Goal: Obtain resource: Download file/media

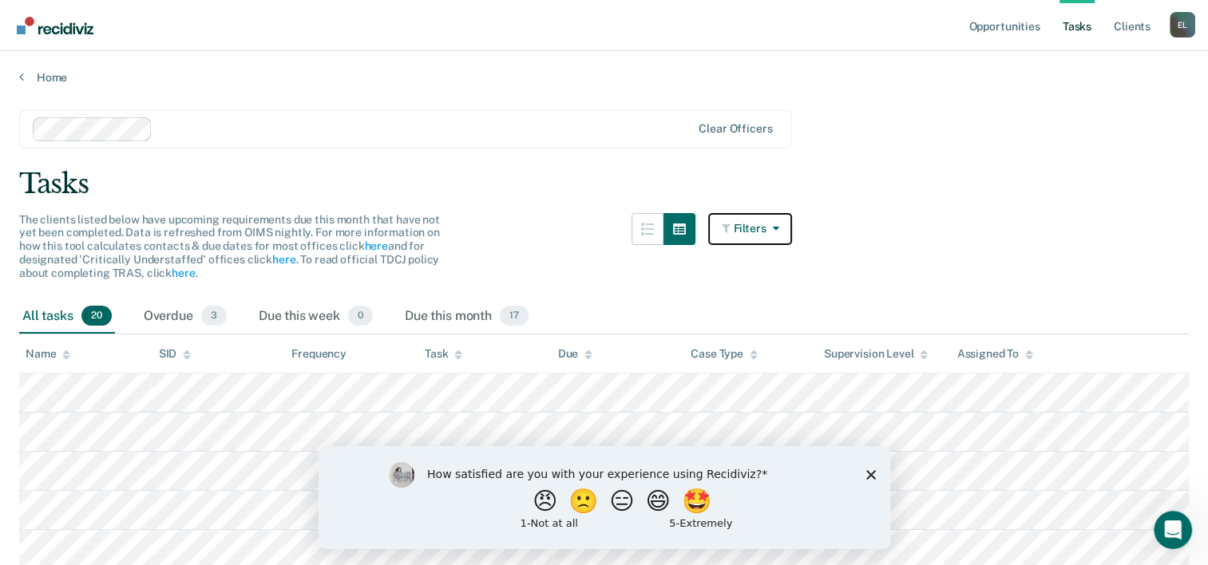
click at [778, 228] on icon "button" at bounding box center [771, 228] width 13 height 11
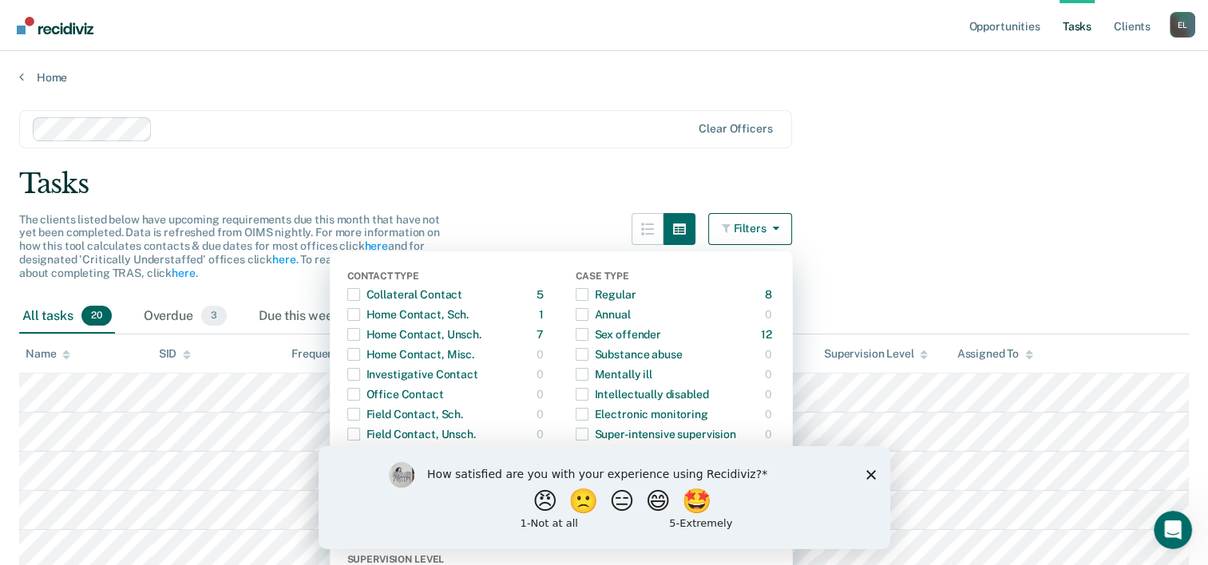
click at [872, 478] on icon "Close survey" at bounding box center [870, 474] width 10 height 10
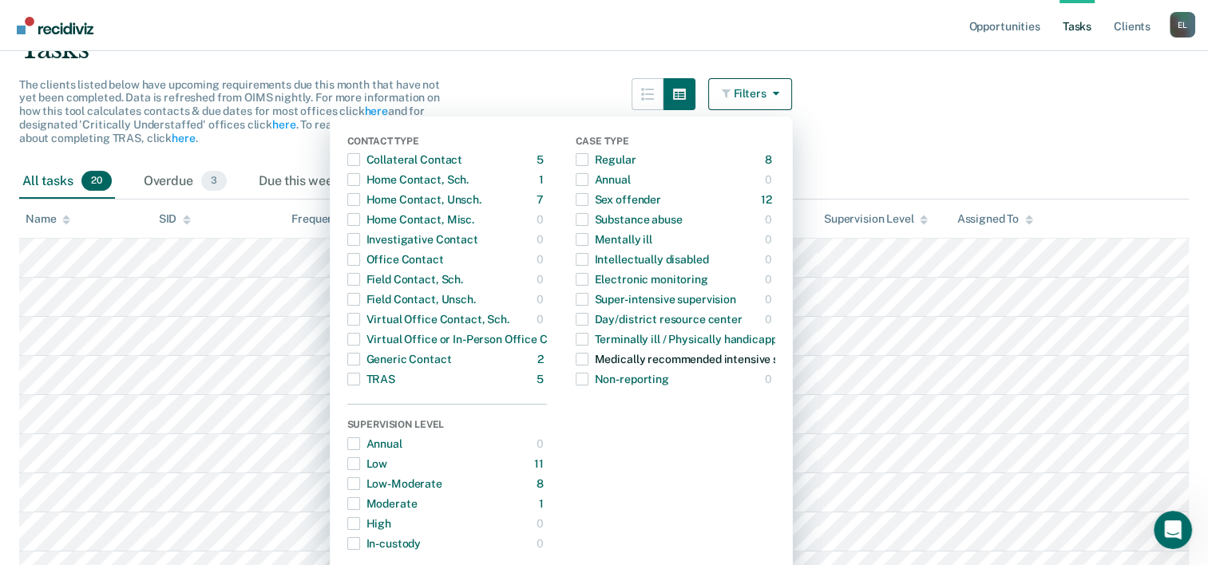
scroll to position [134, 0]
click at [958, 134] on main "Clear officers Tasks The clients listed below have upcoming requirements due th…" at bounding box center [604, 516] width 1208 height 1130
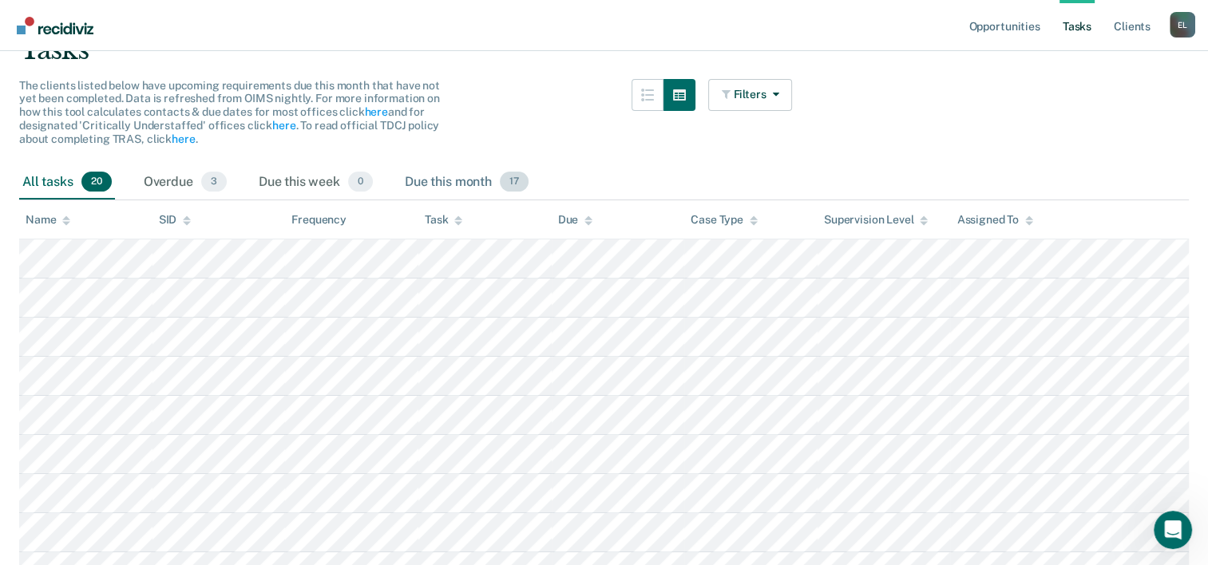
click at [512, 182] on span "17" at bounding box center [514, 182] width 29 height 21
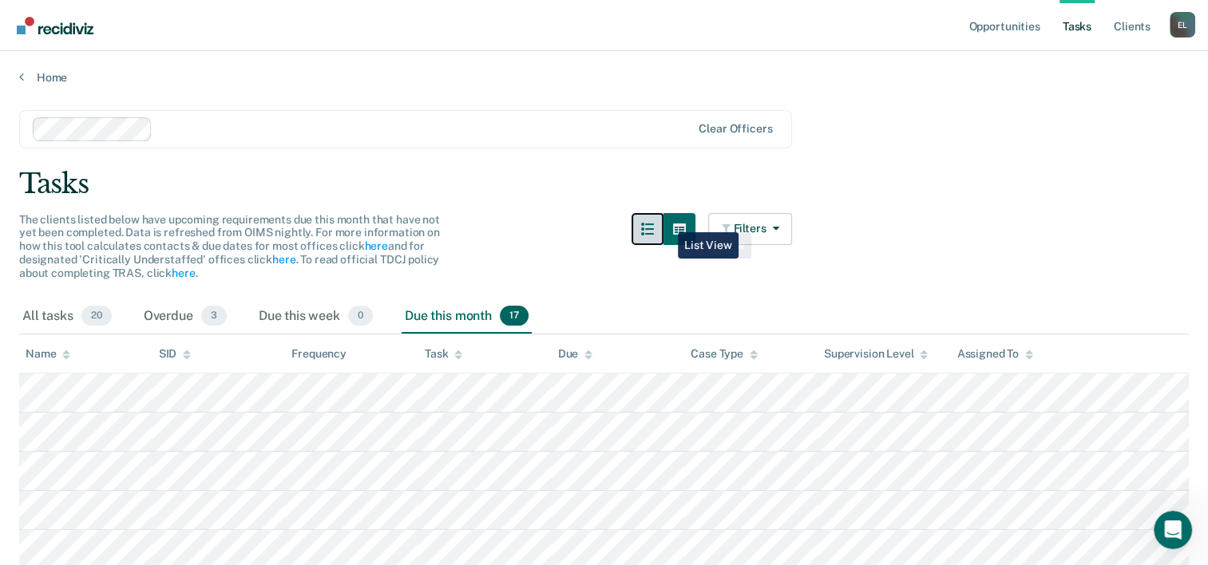
click at [661, 220] on button "button" at bounding box center [647, 229] width 32 height 32
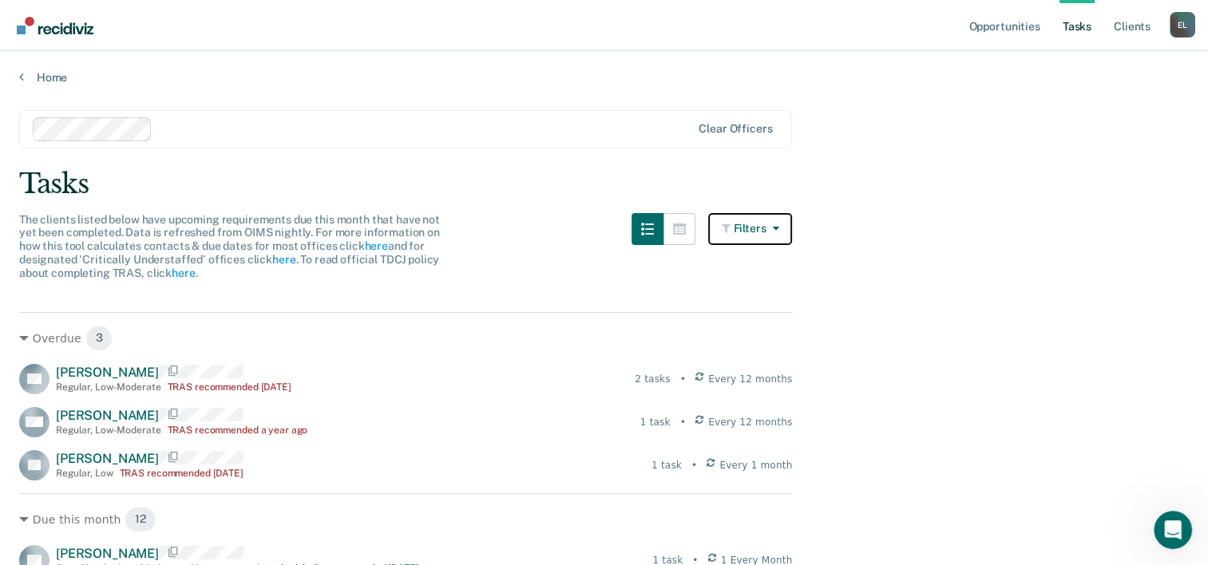
click at [793, 227] on button "Filters" at bounding box center [750, 229] width 85 height 32
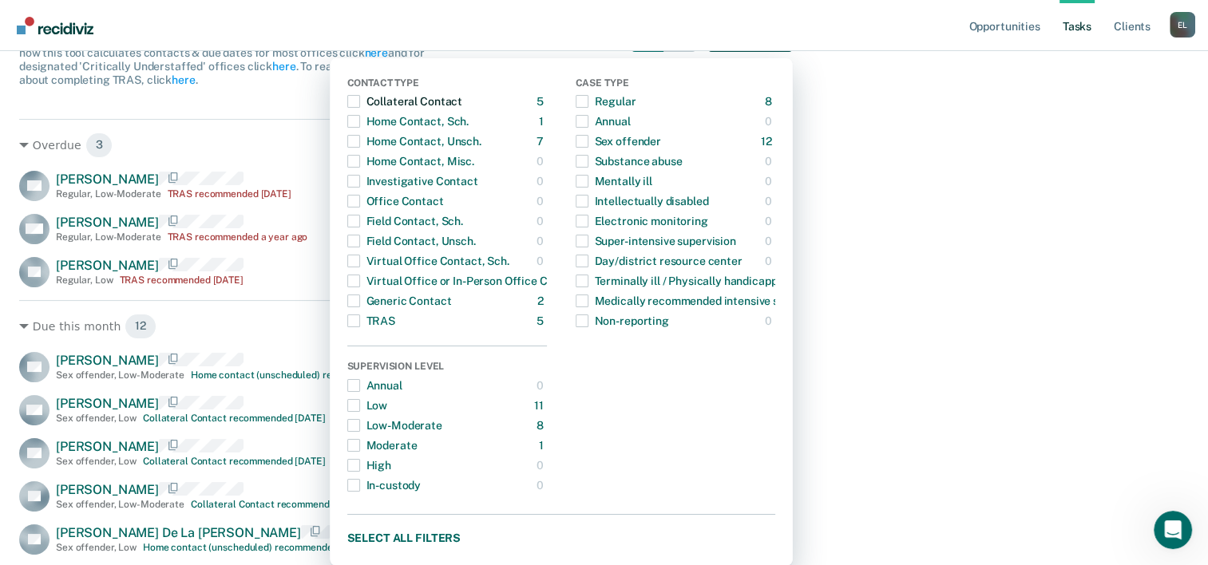
scroll to position [214, 0]
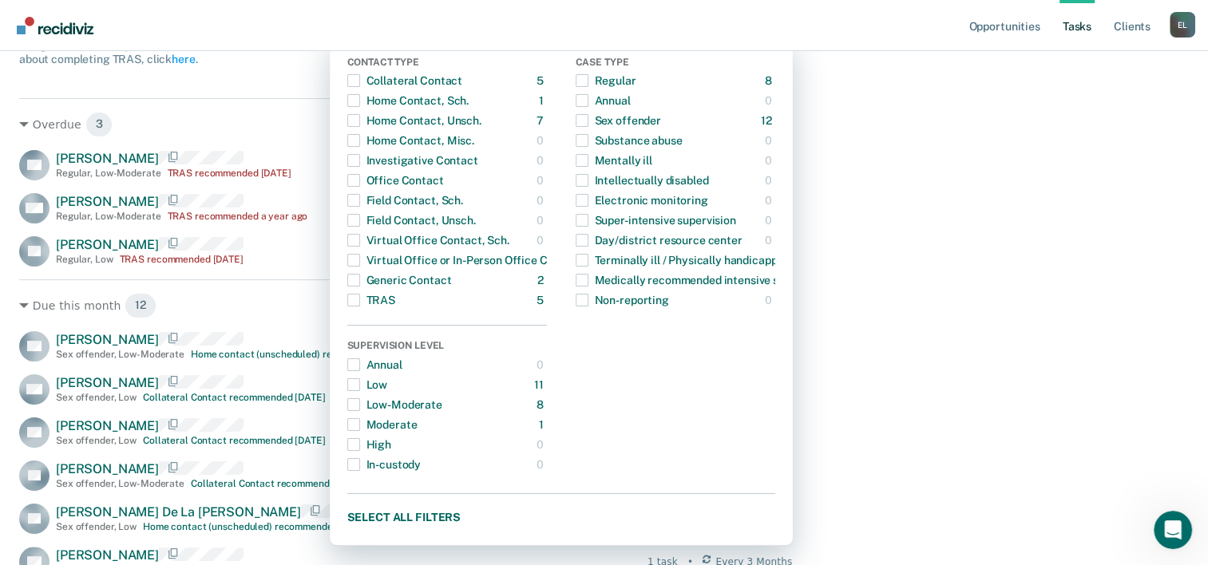
click at [961, 365] on main "Clear officers Tasks The clients listed below have upcoming requirements due th…" at bounding box center [604, 383] width 1208 height 1024
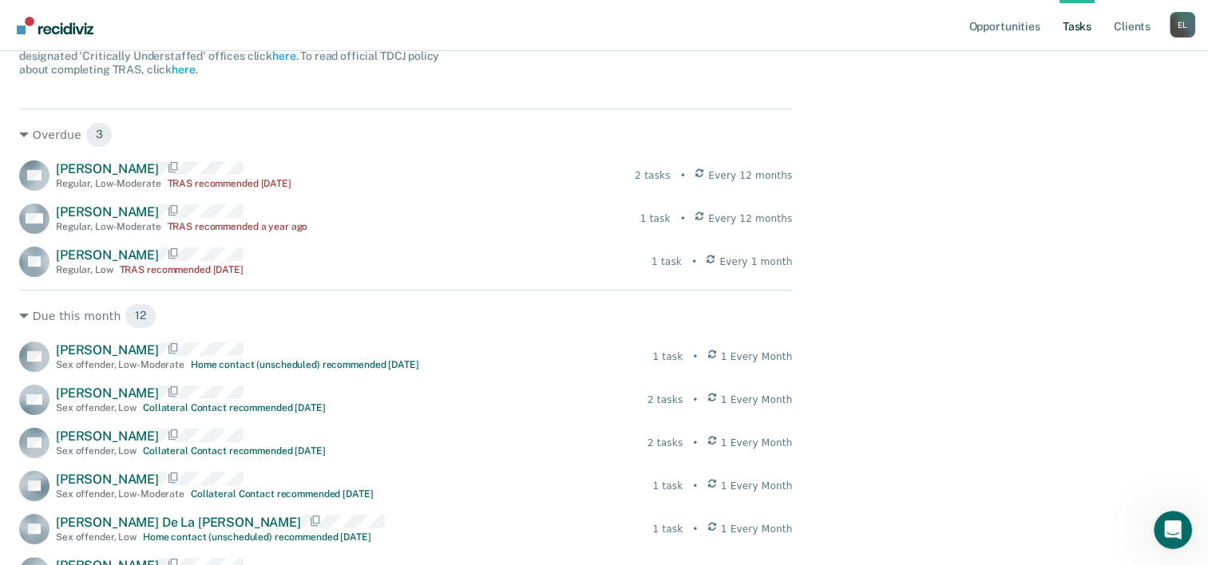
scroll to position [0, 0]
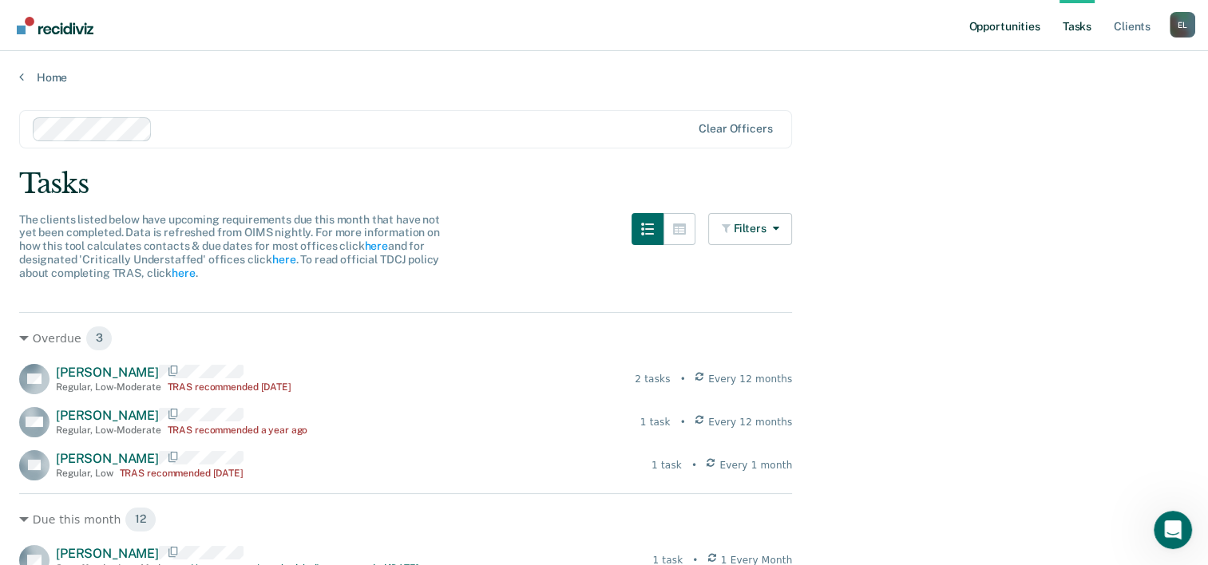
click at [1025, 23] on link "Opportunities" at bounding box center [1003, 25] width 77 height 51
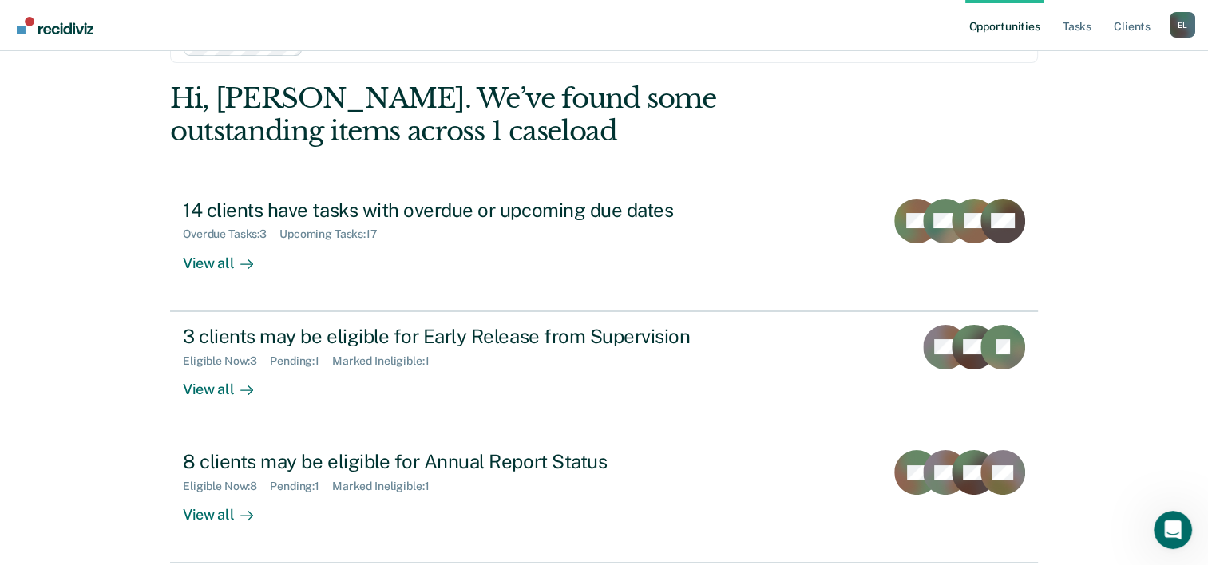
scroll to position [113, 0]
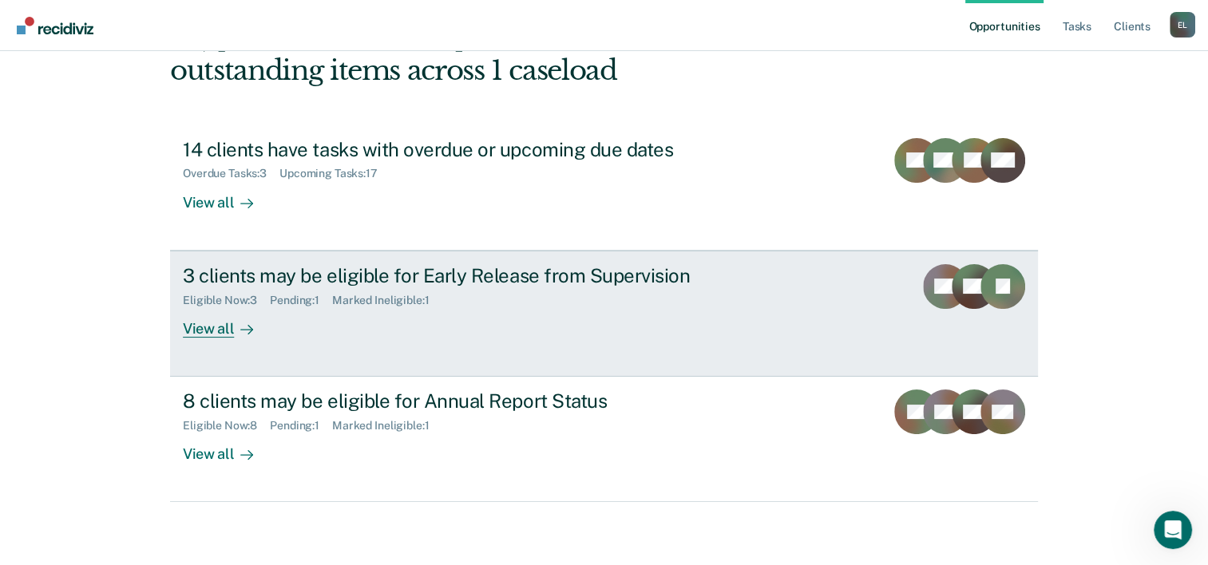
click at [200, 336] on div "View all" at bounding box center [227, 321] width 89 height 31
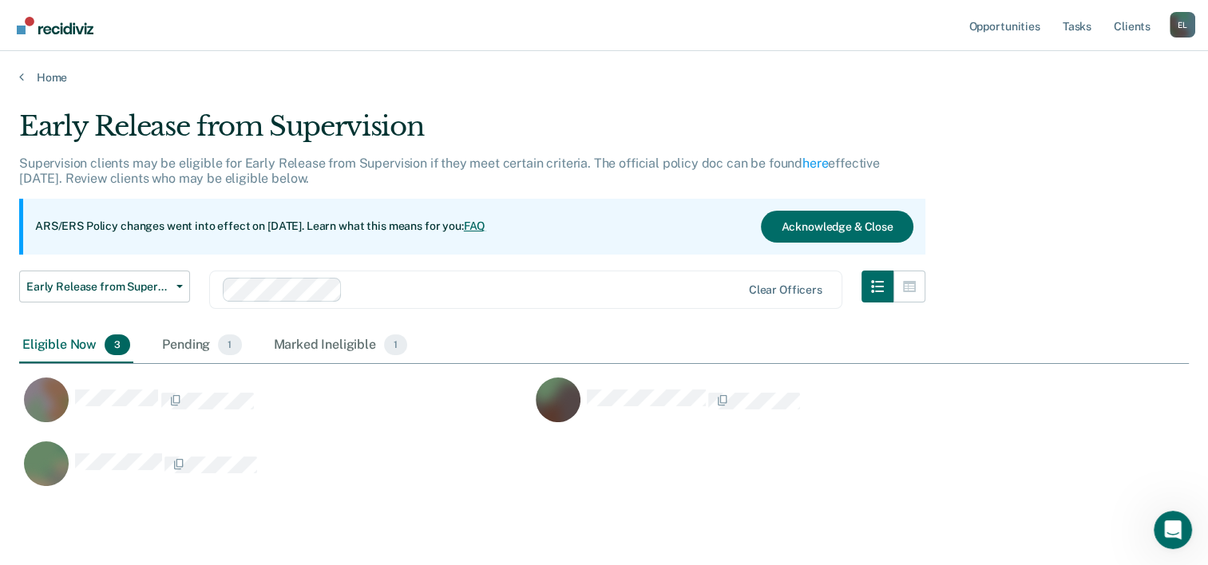
scroll to position [375, 1157]
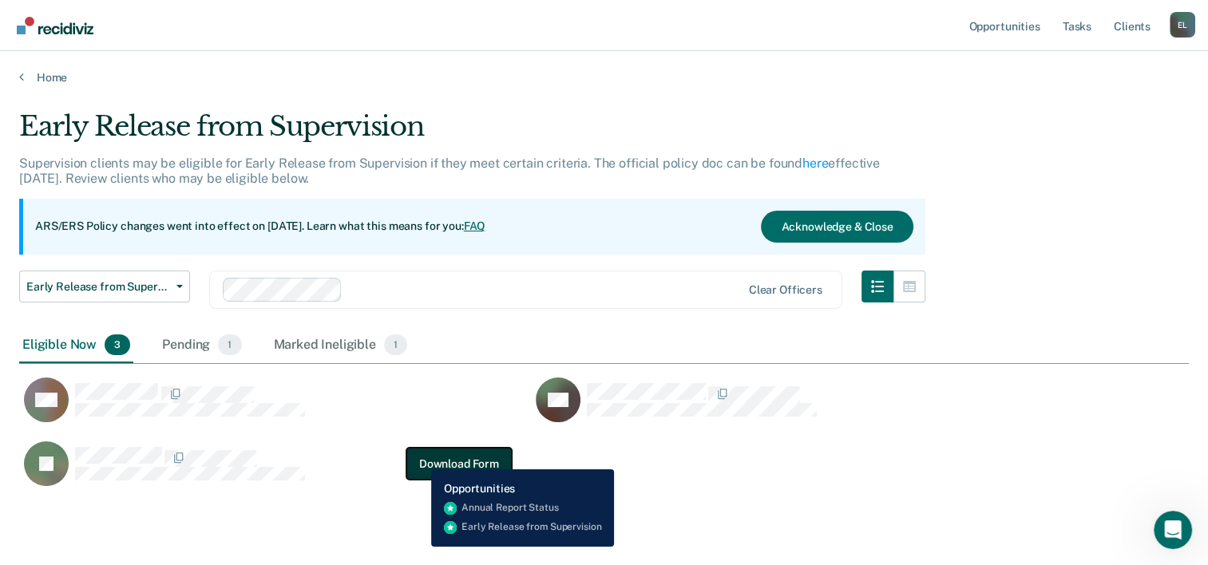
click at [419, 457] on button "Download Form" at bounding box center [458, 464] width 105 height 32
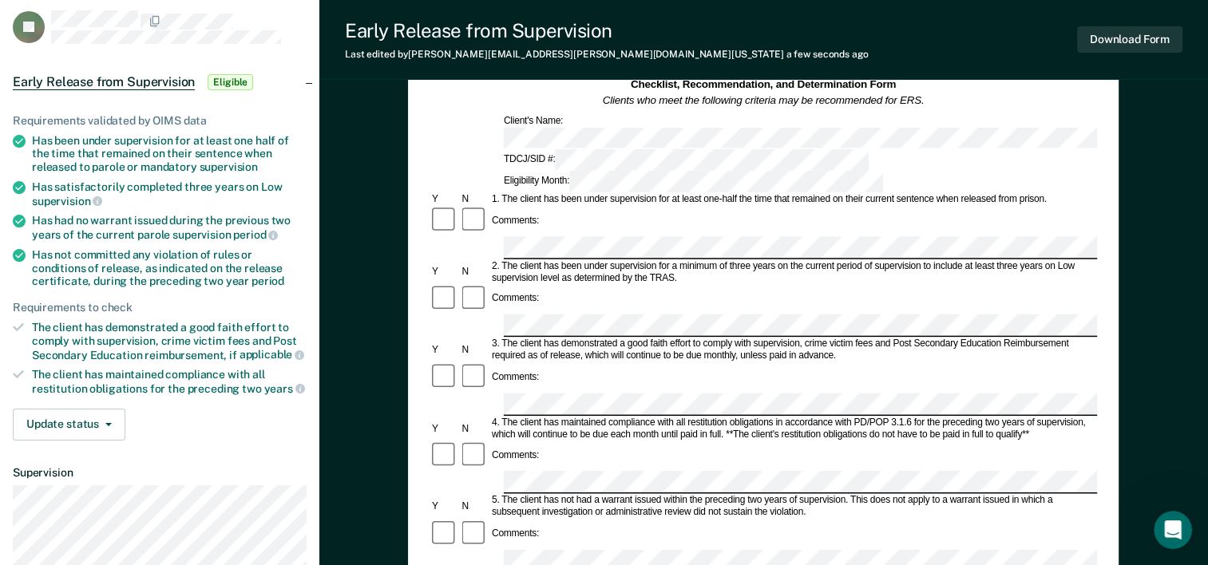
scroll to position [83, 0]
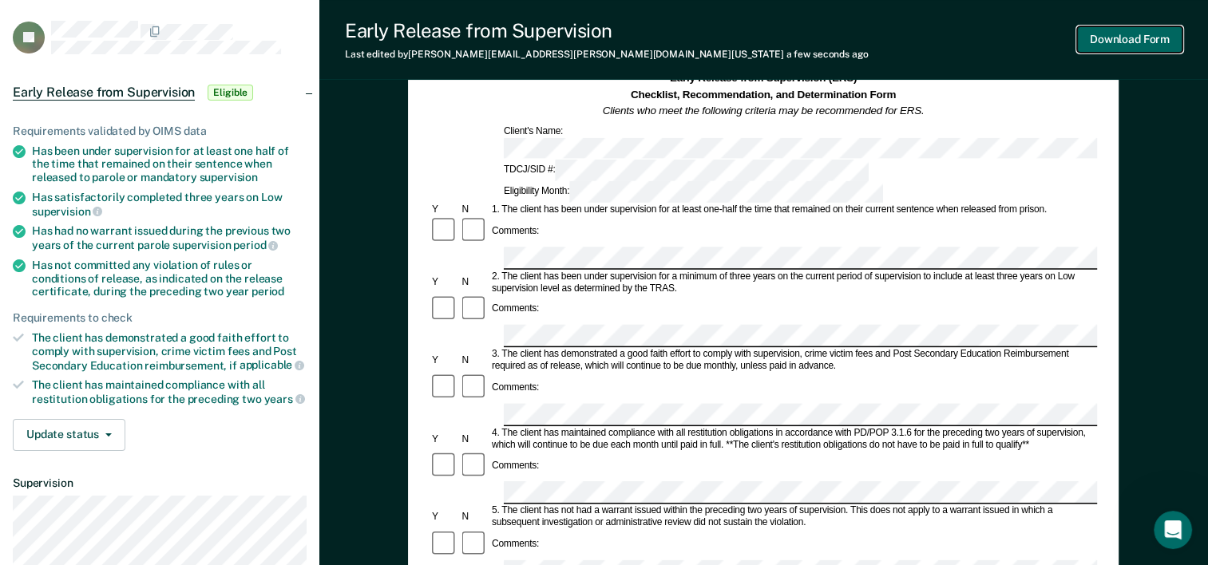
click at [1113, 36] on button "Download Form" at bounding box center [1129, 39] width 105 height 26
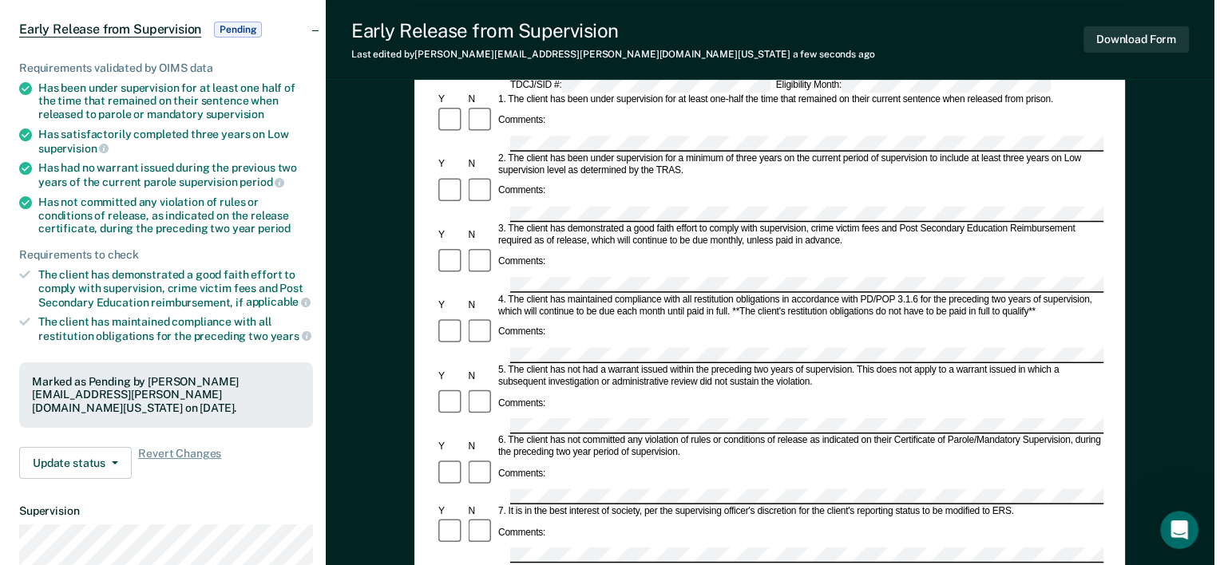
scroll to position [0, 0]
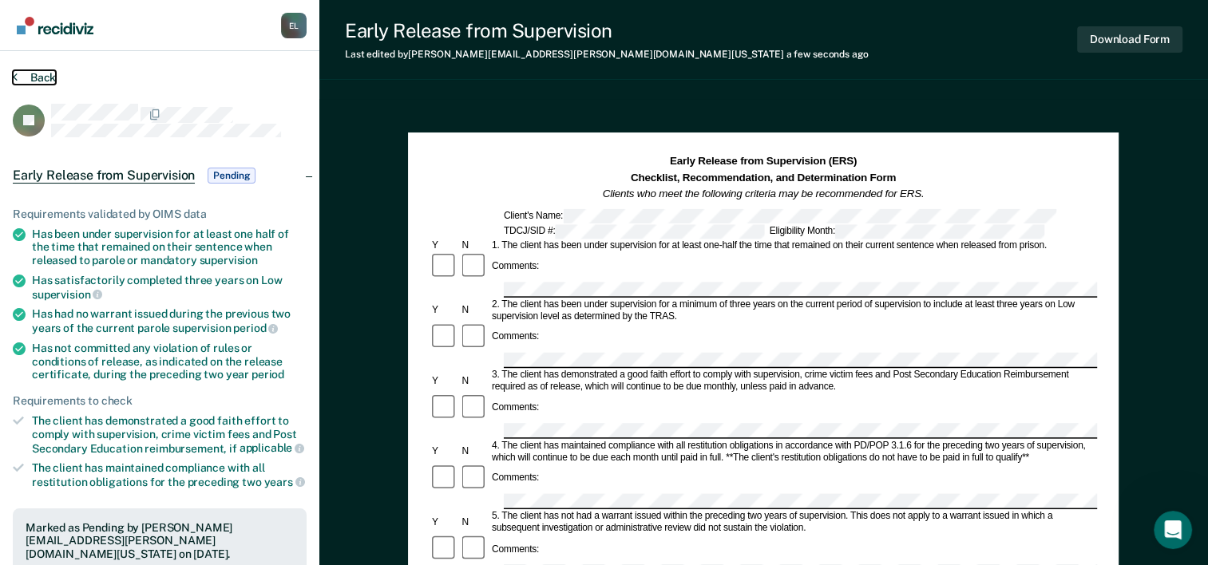
click at [18, 74] on button "Back" at bounding box center [34, 77] width 43 height 14
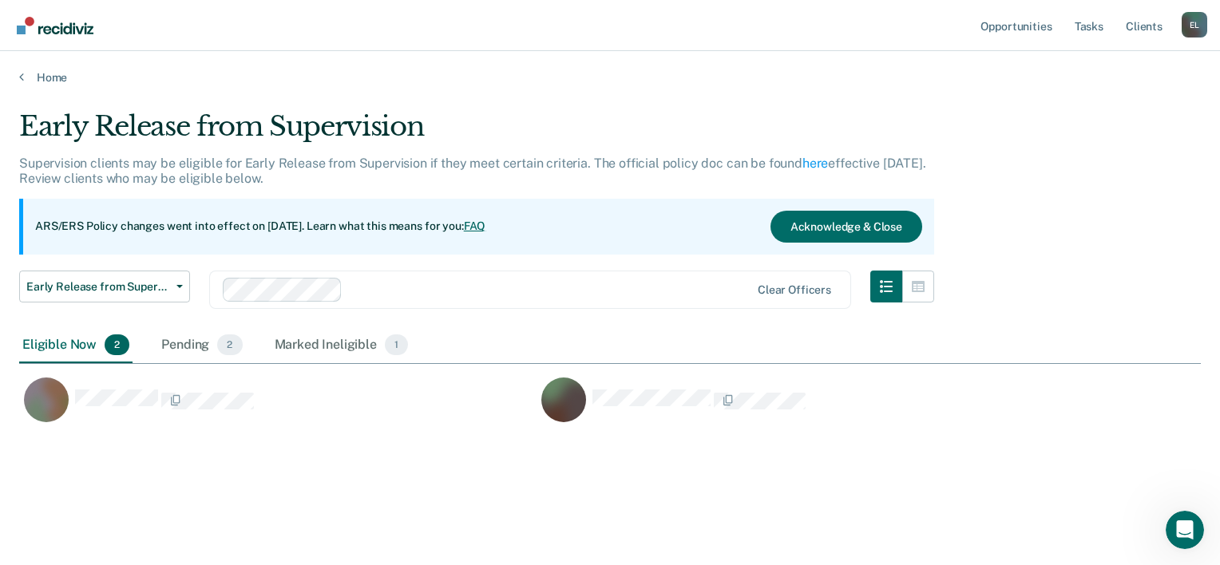
scroll to position [322, 1169]
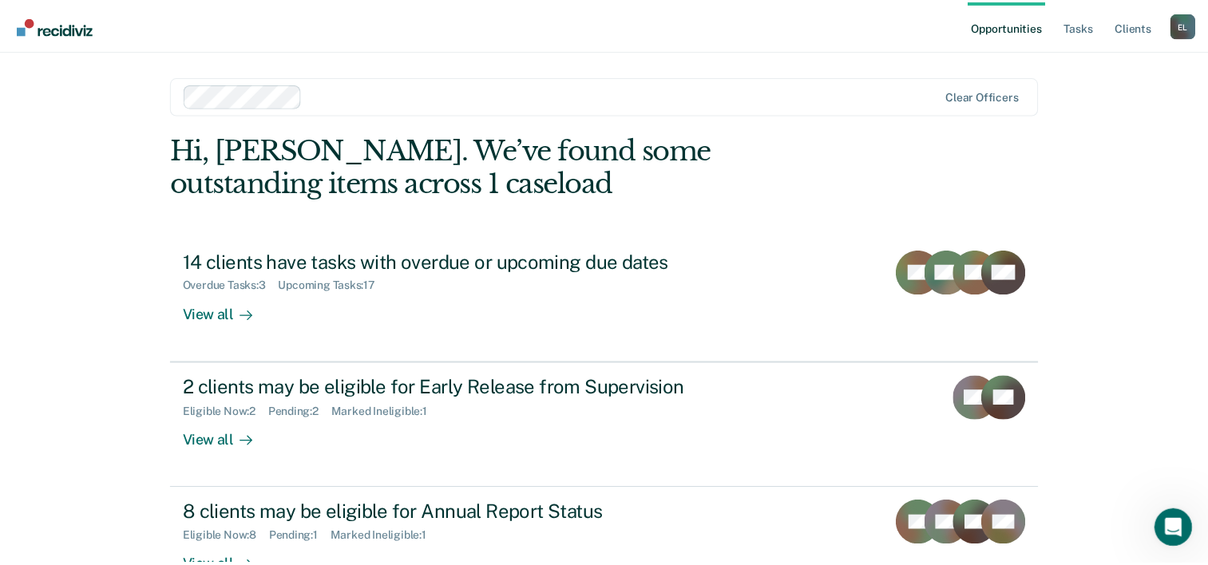
scroll to position [113, 0]
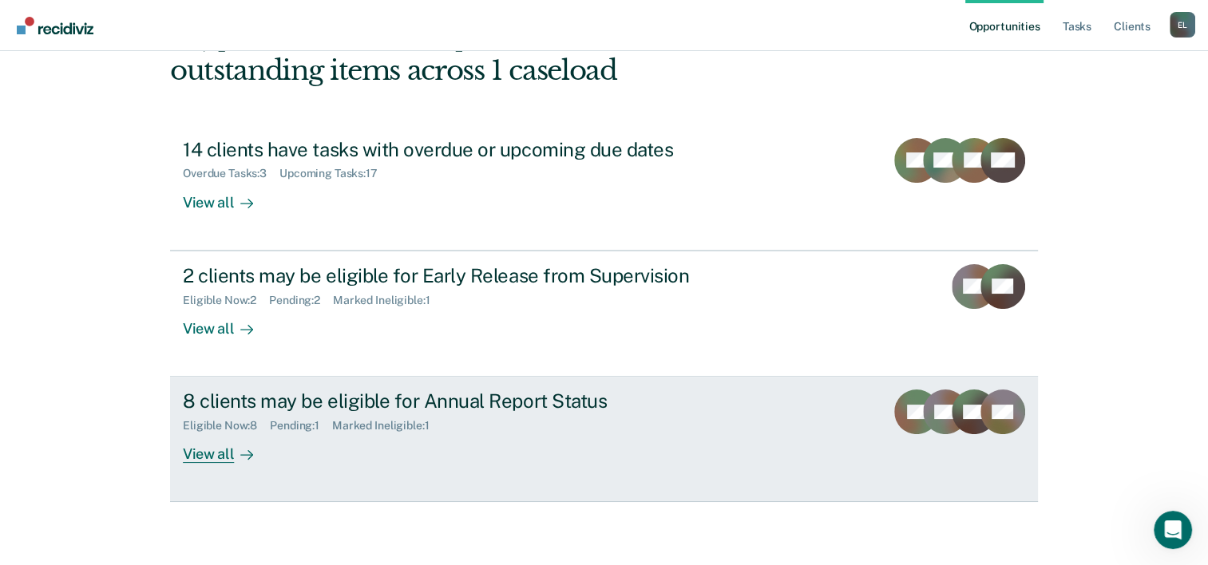
click at [583, 434] on div "8 clients may be eligible for Annual Report Status Eligible Now : 8 Pending : 1…" at bounding box center [482, 426] width 599 height 73
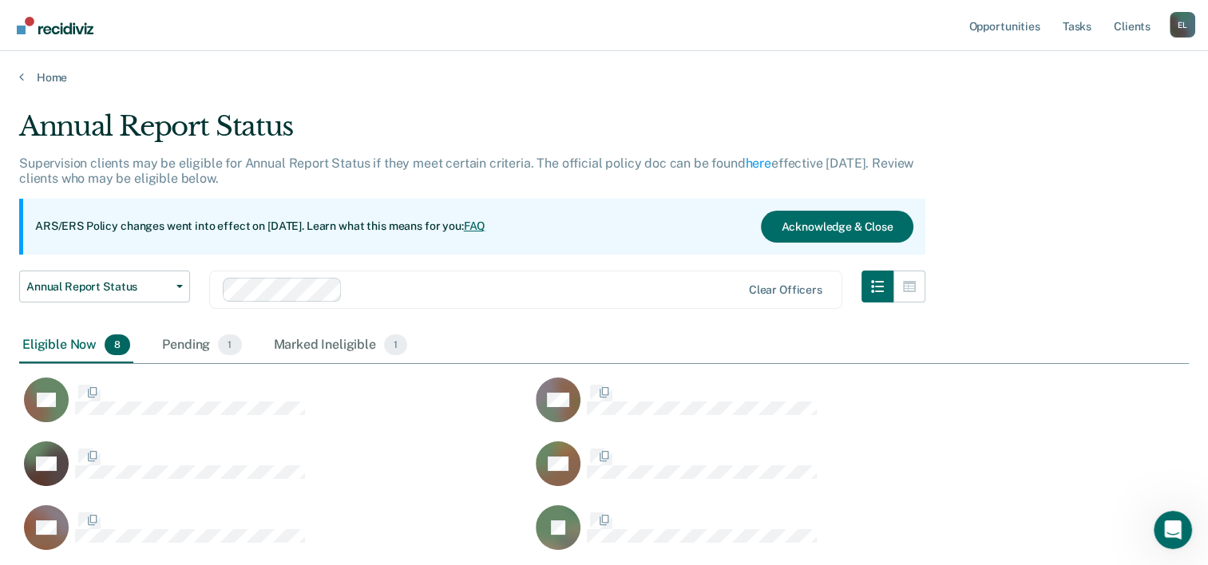
scroll to position [503, 1157]
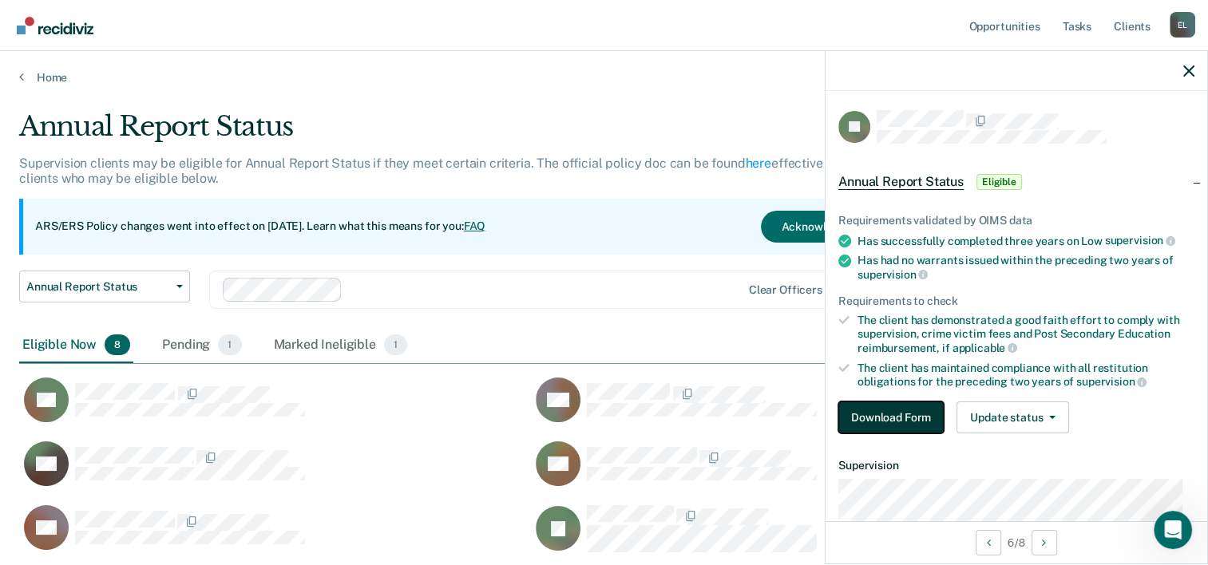
click at [888, 421] on button "Download Form" at bounding box center [890, 417] width 105 height 32
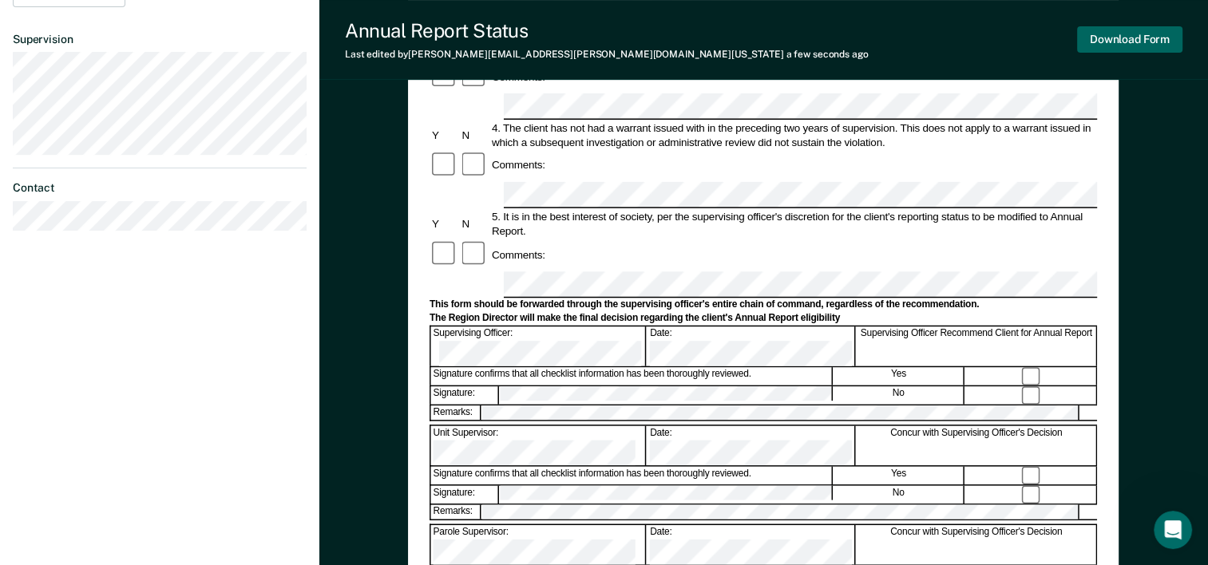
scroll to position [455, 0]
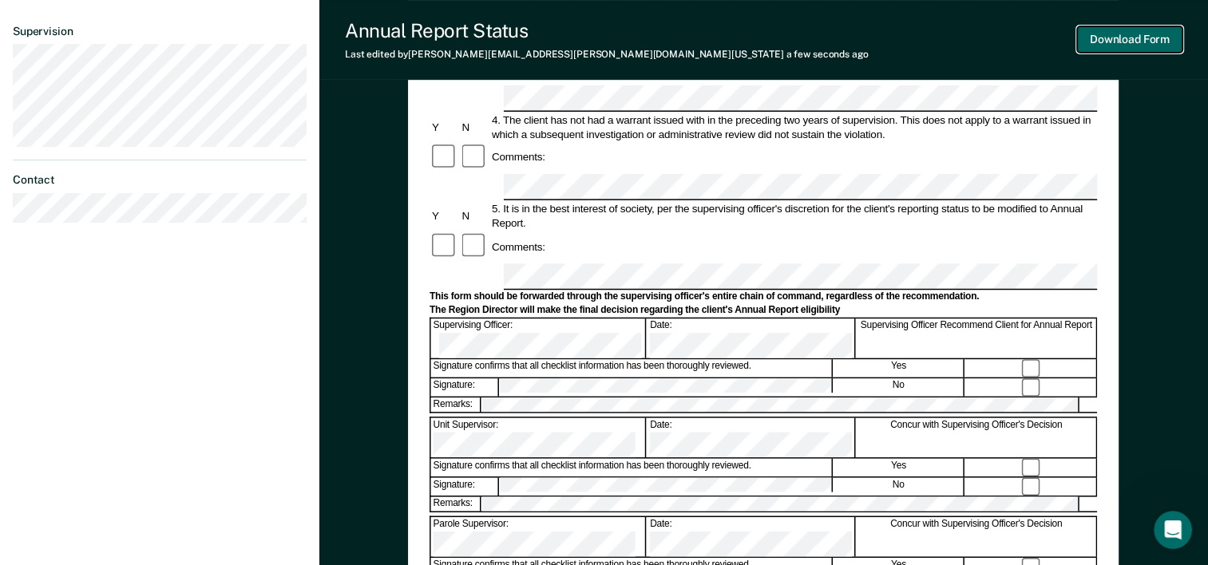
click at [1145, 39] on button "Download Form" at bounding box center [1129, 39] width 105 height 26
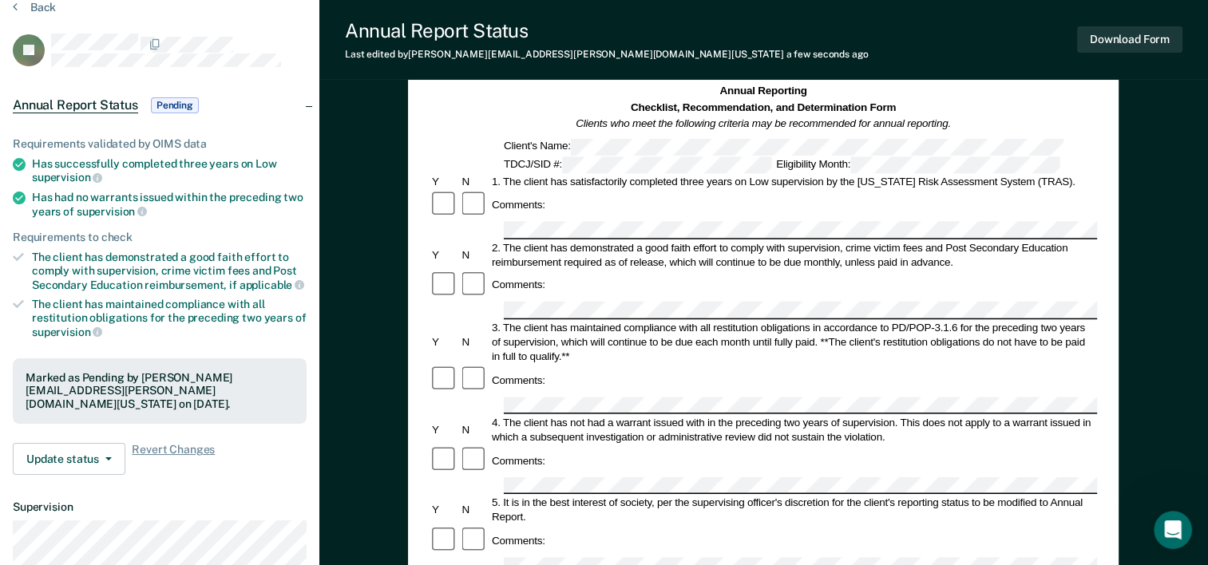
scroll to position [0, 0]
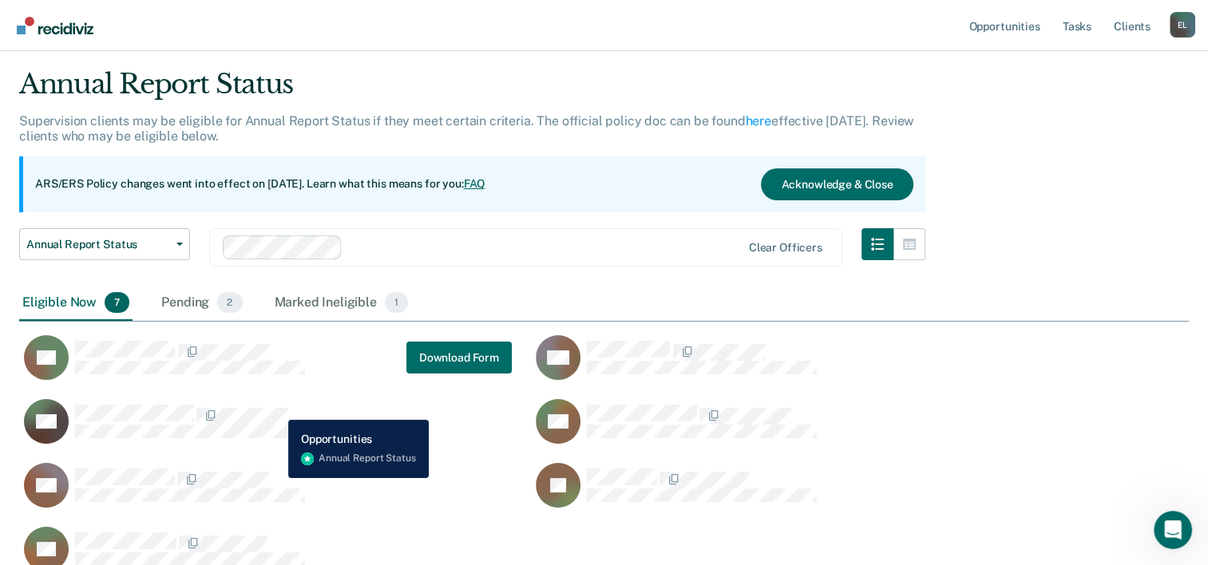
scroll to position [44, 0]
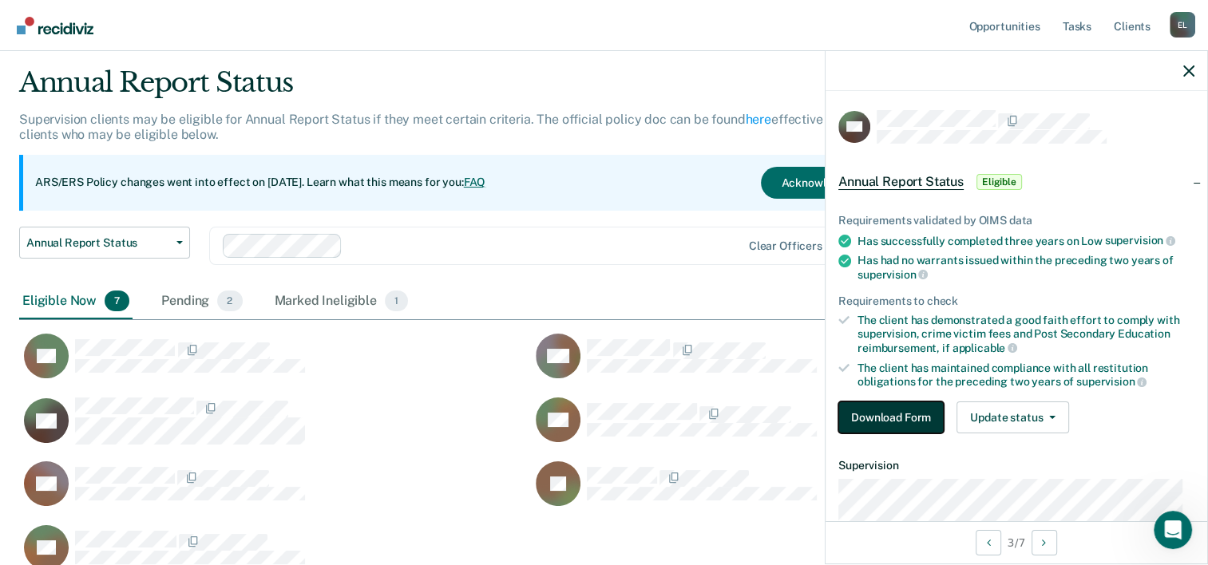
click at [876, 408] on button "Download Form" at bounding box center [890, 417] width 105 height 32
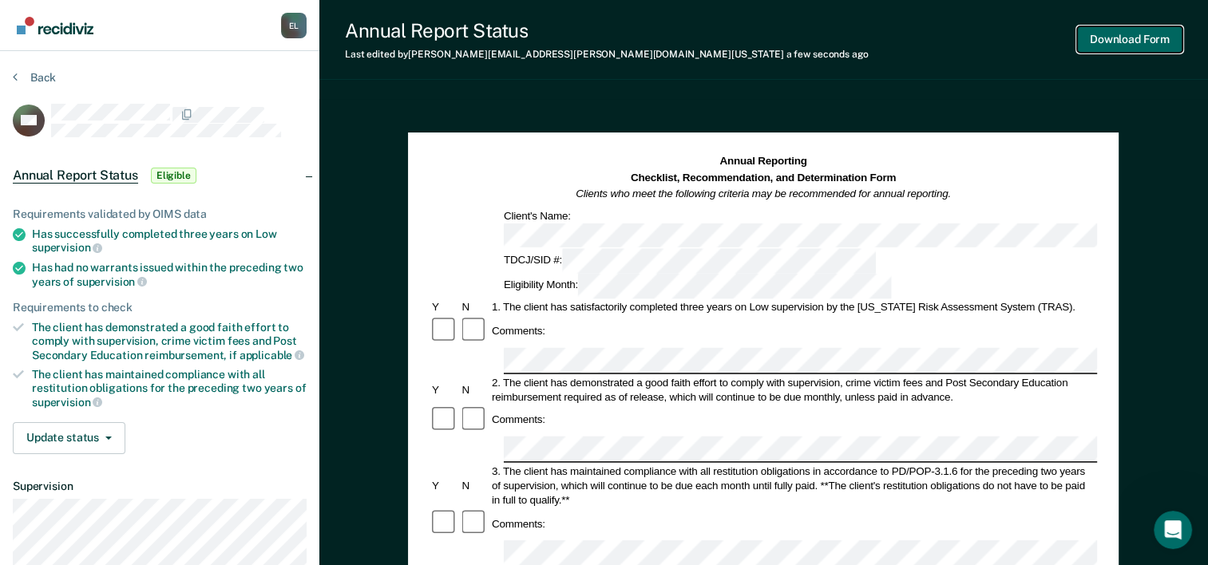
click at [1165, 38] on button "Download Form" at bounding box center [1129, 39] width 105 height 26
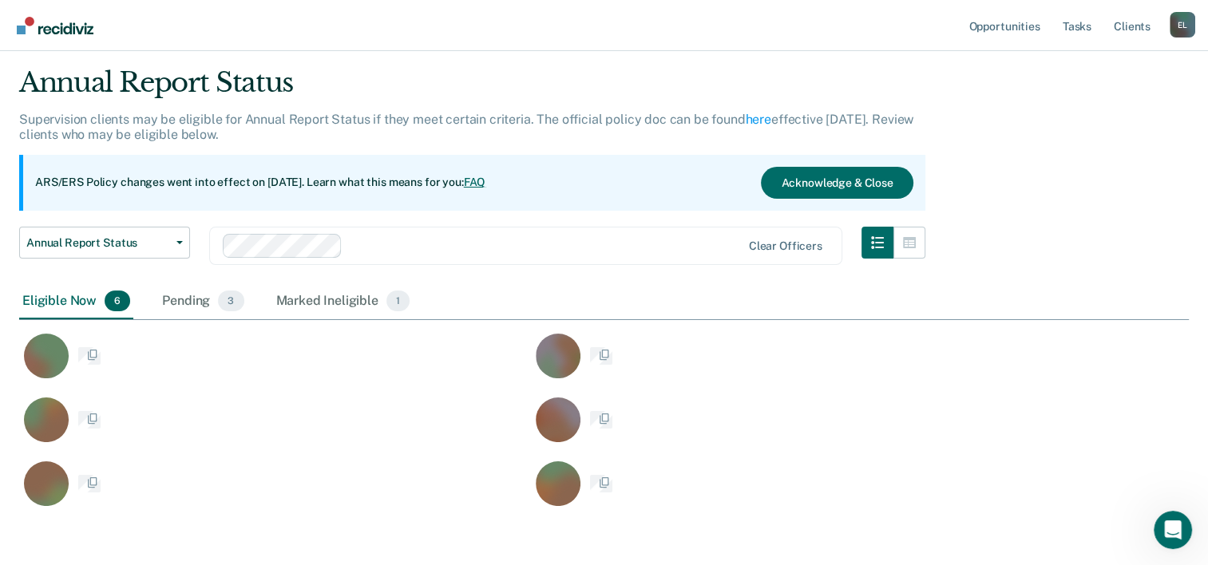
scroll to position [439, 1157]
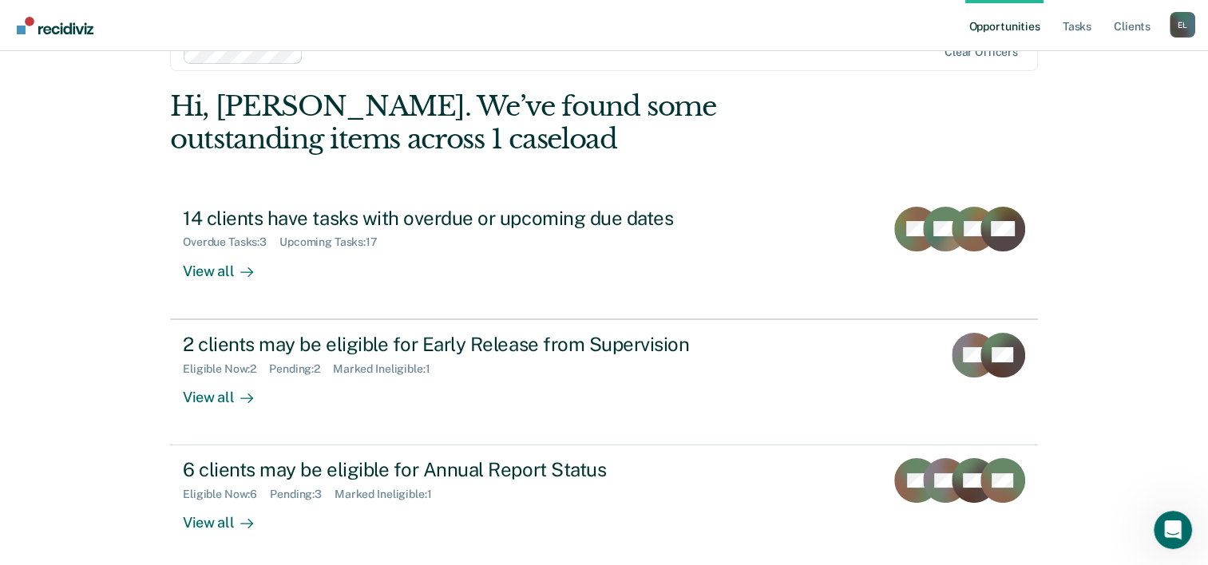
scroll to position [113, 0]
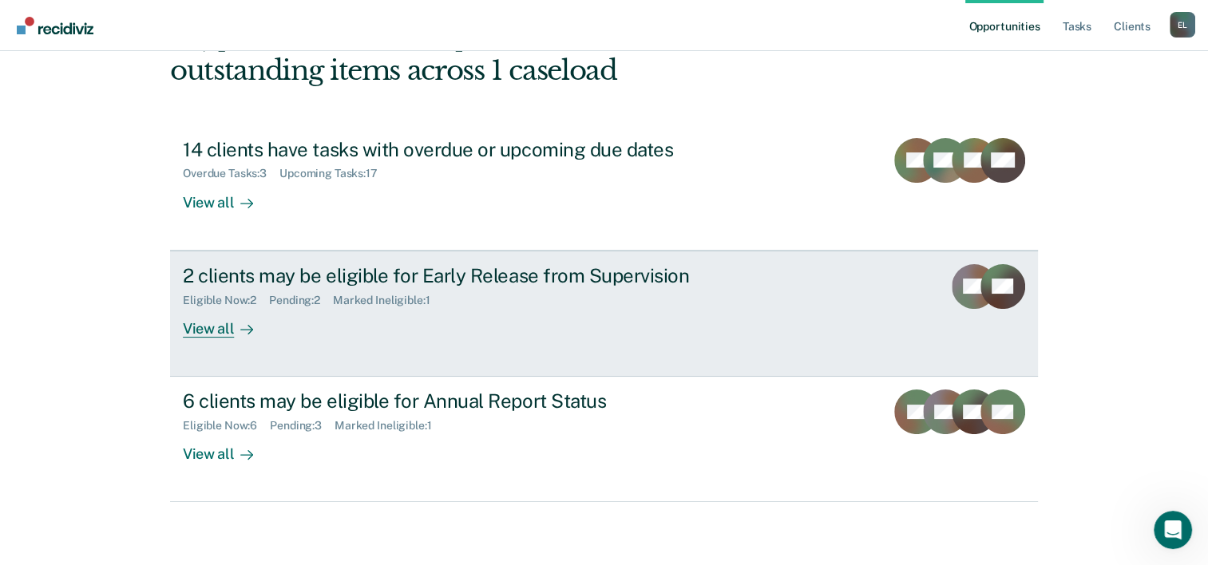
click at [277, 278] on div "2 clients may be eligible for Early Release from Supervision" at bounding box center [463, 275] width 560 height 23
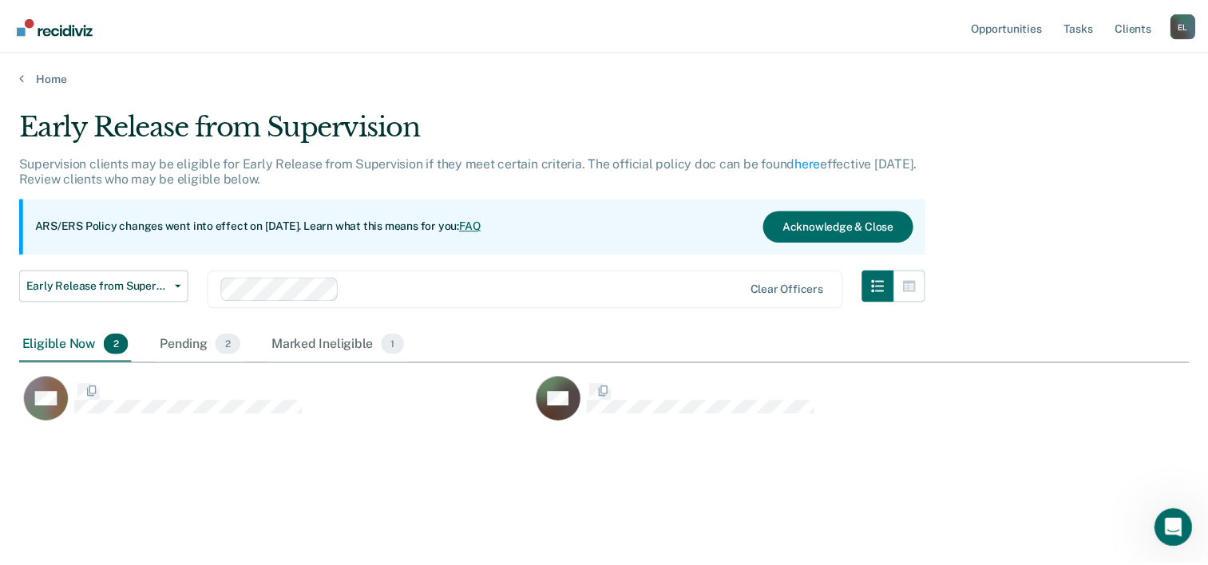
scroll to position [322, 1169]
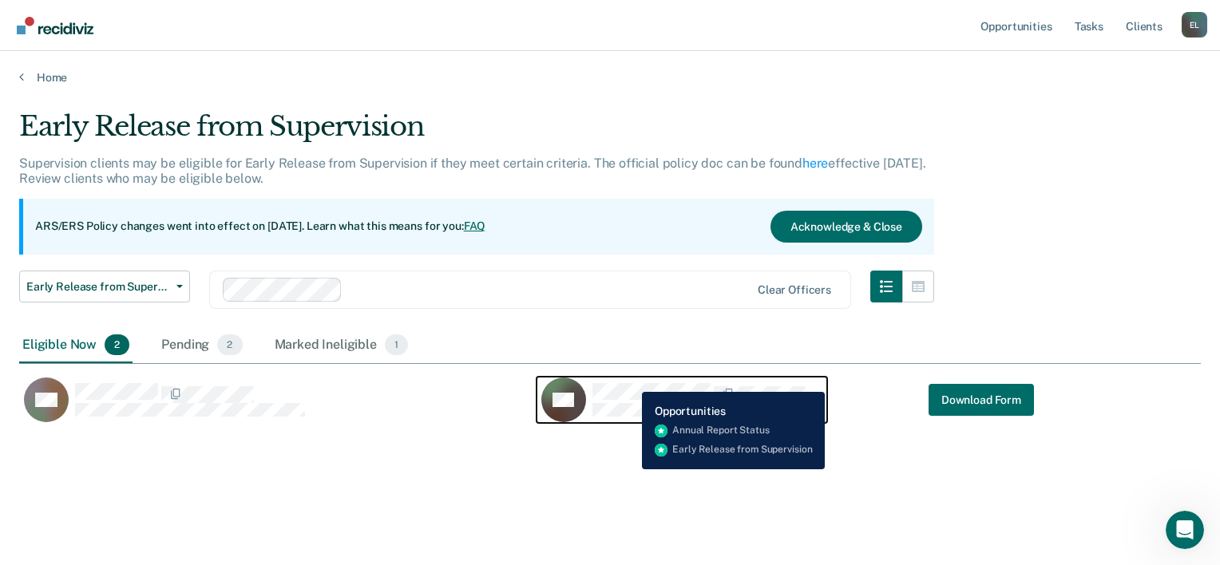
click at [630, 380] on div "SH" at bounding box center [681, 400] width 281 height 45
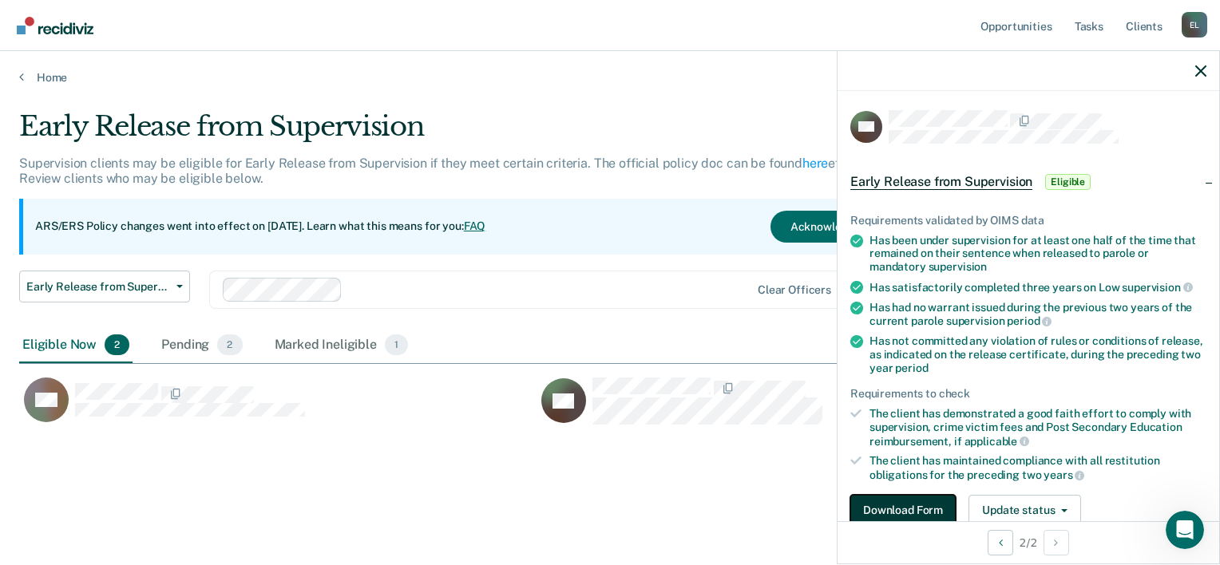
click at [942, 502] on button "Download Form" at bounding box center [902, 511] width 105 height 32
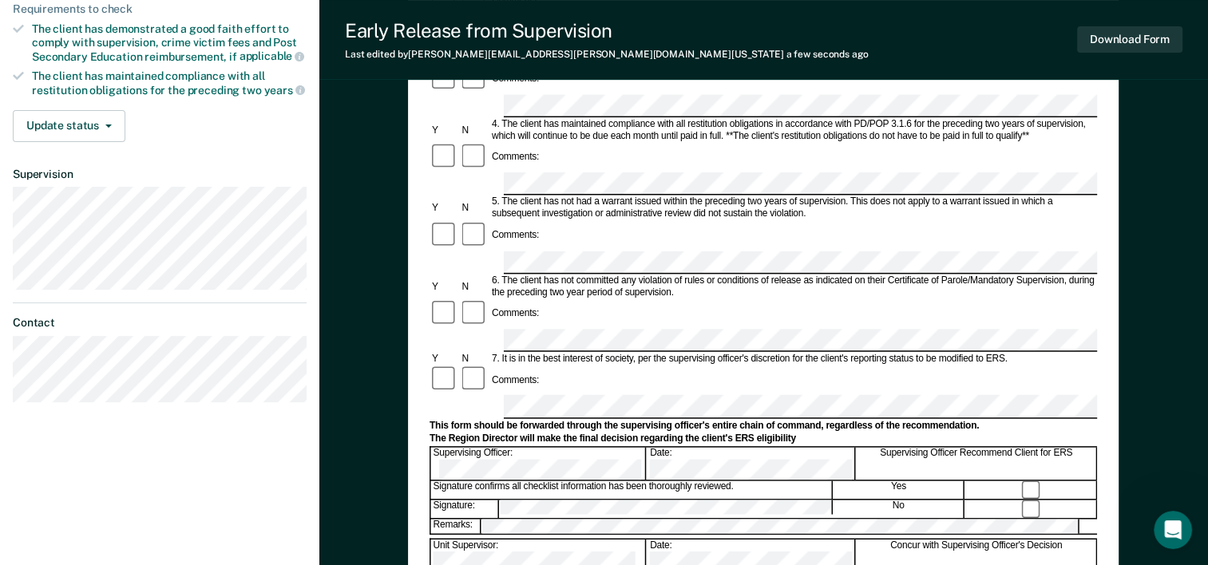
scroll to position [394, 0]
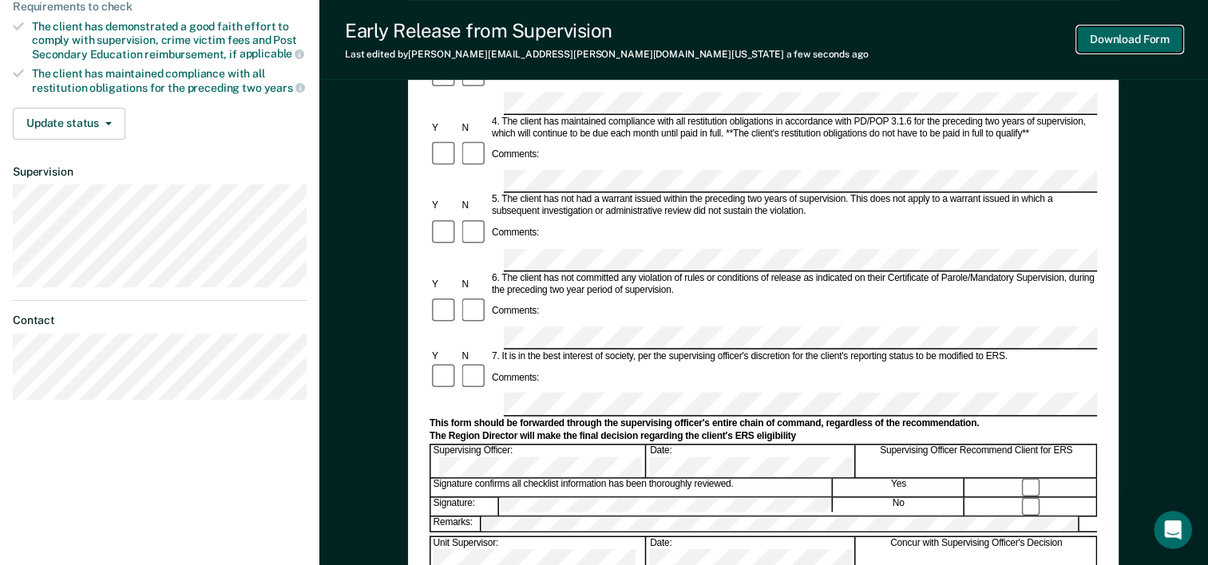
click at [1142, 42] on button "Download Form" at bounding box center [1129, 39] width 105 height 26
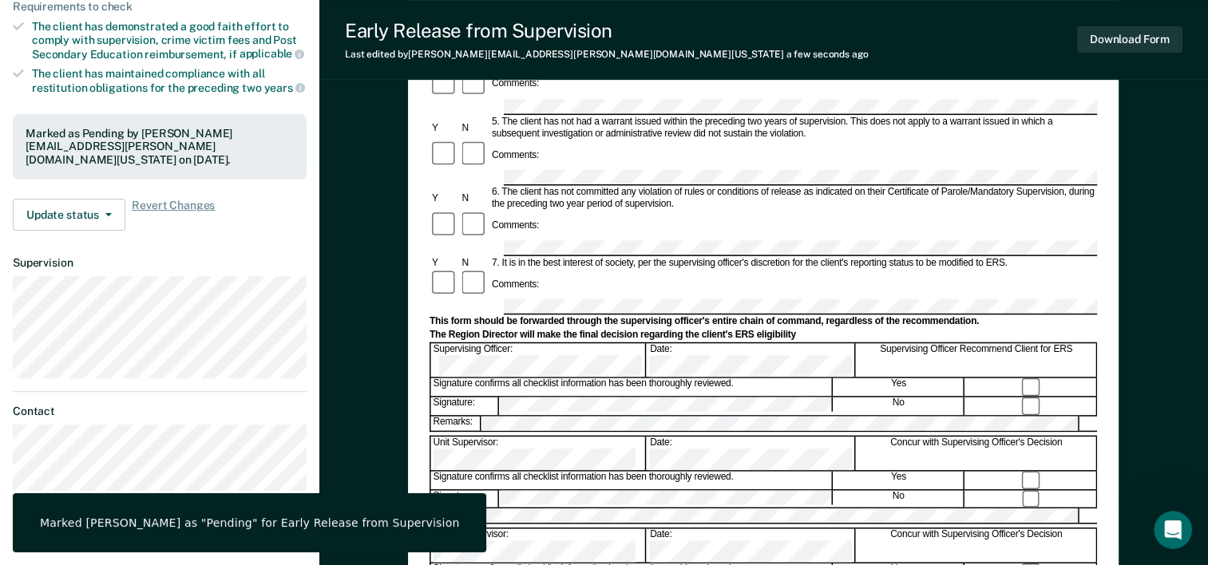
click at [1173, 148] on div "Early Release from Supervision (ERS) Checklist, Recommendation, and Determinati…" at bounding box center [763, 247] width 888 height 1084
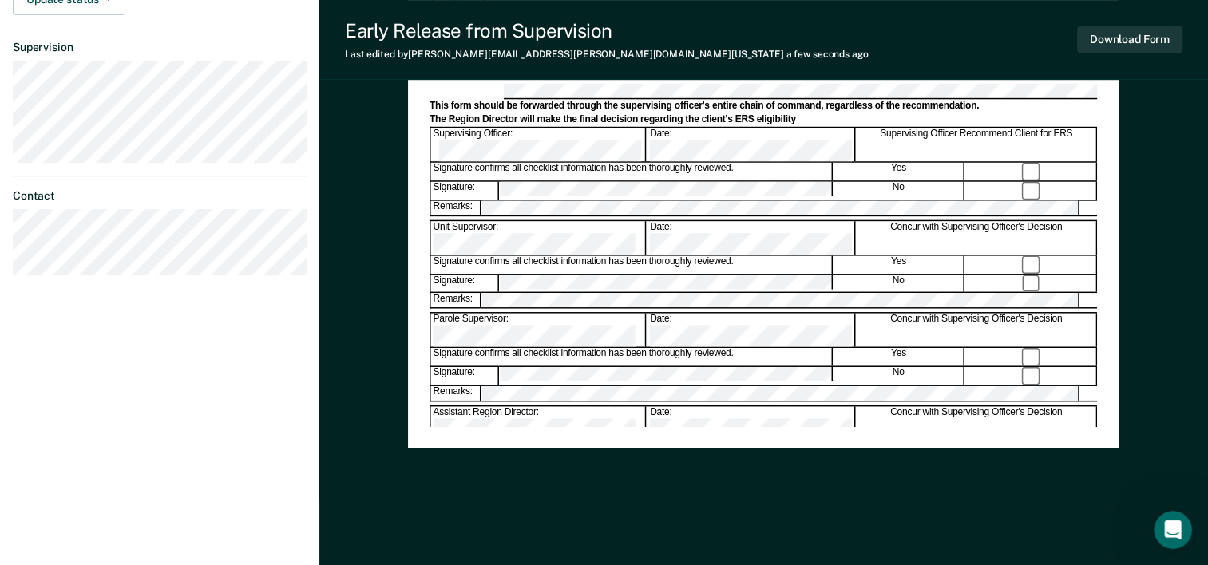
scroll to position [611, 0]
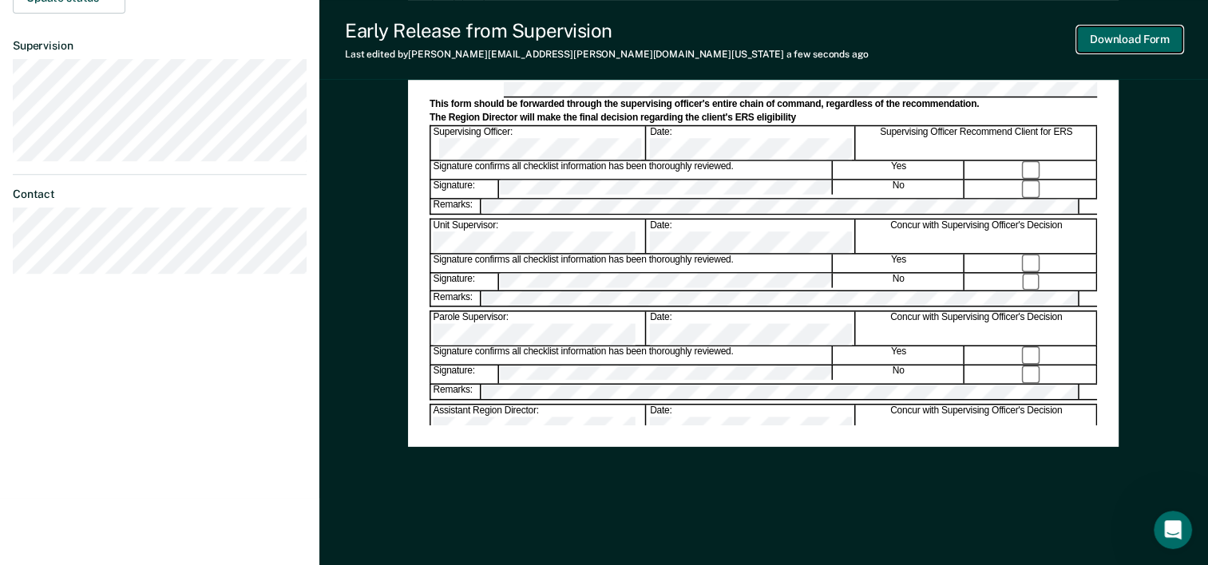
click at [1146, 37] on button "Download Form" at bounding box center [1129, 39] width 105 height 26
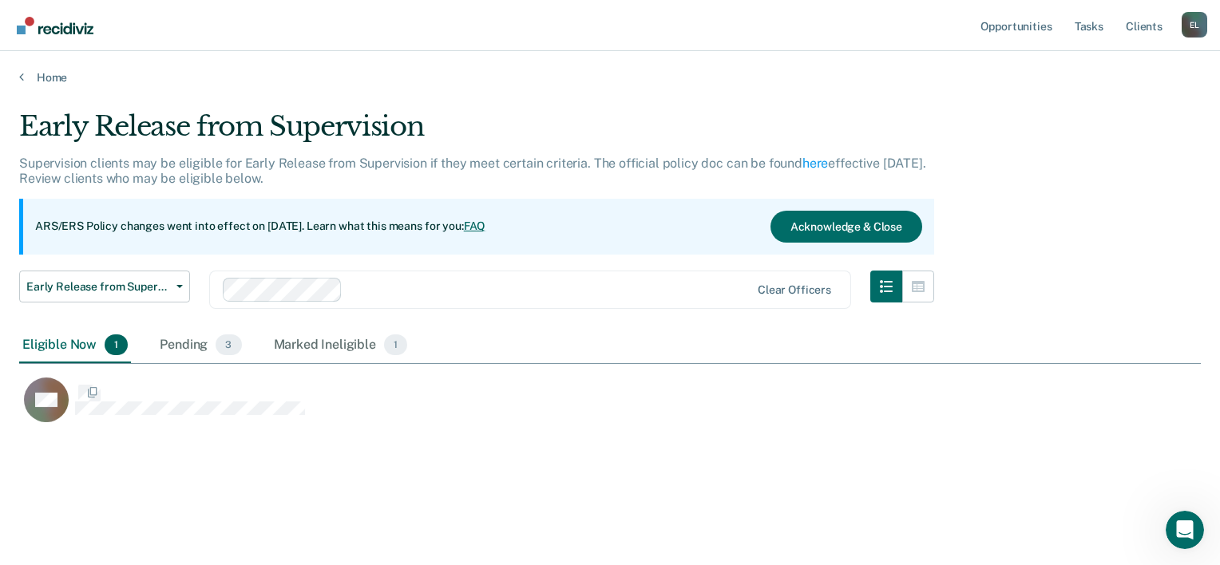
scroll to position [322, 1169]
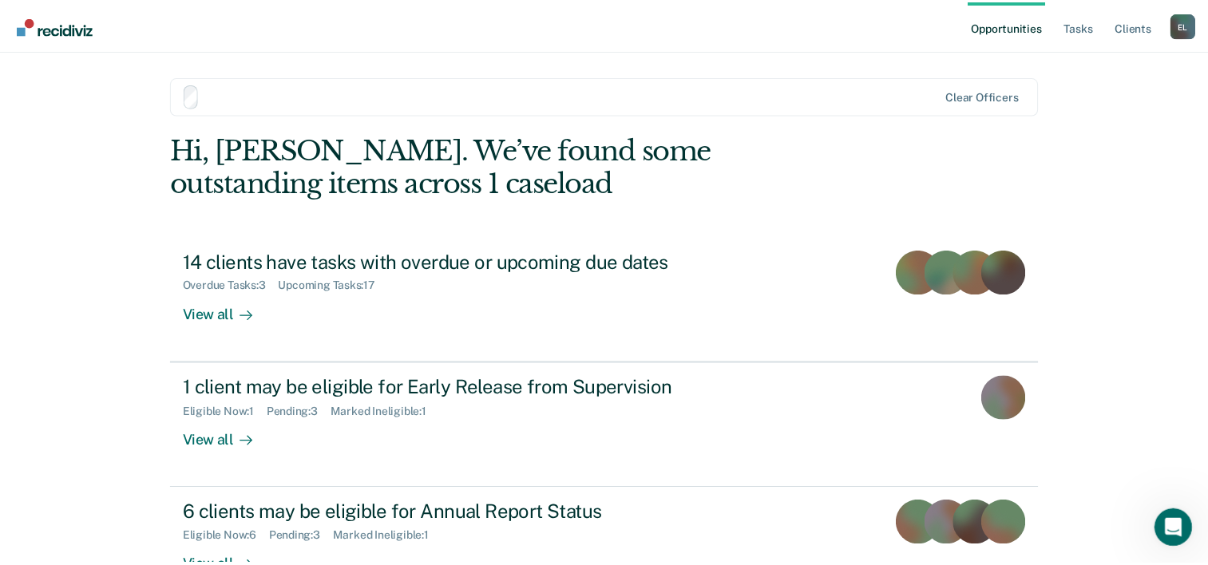
scroll to position [113, 0]
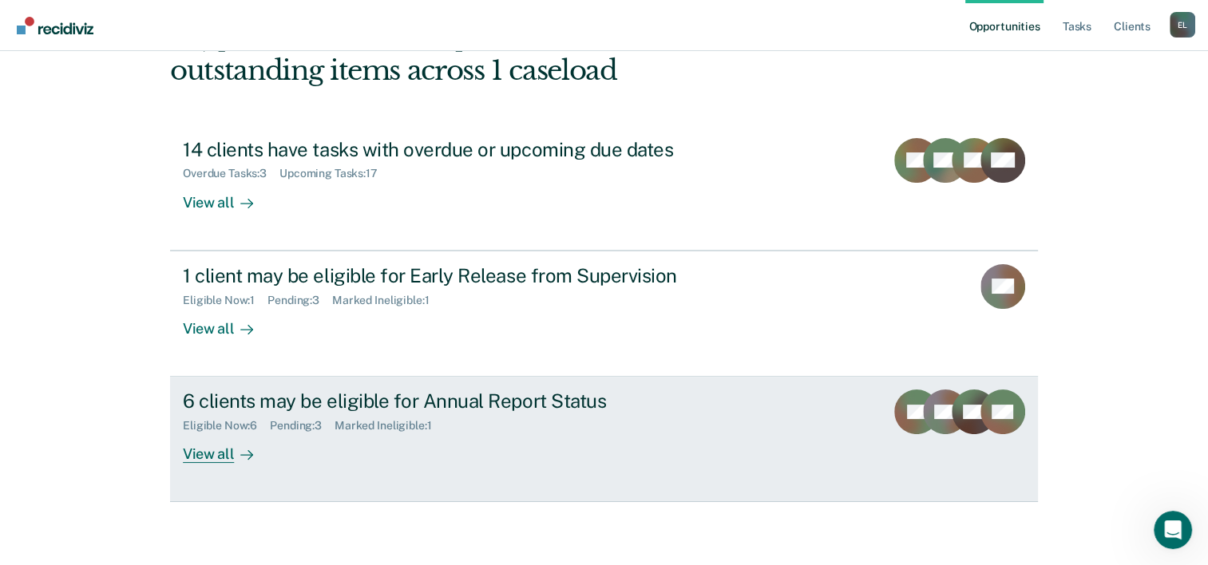
click at [270, 409] on div "6 clients may be eligible for Annual Report Status" at bounding box center [463, 401] width 560 height 23
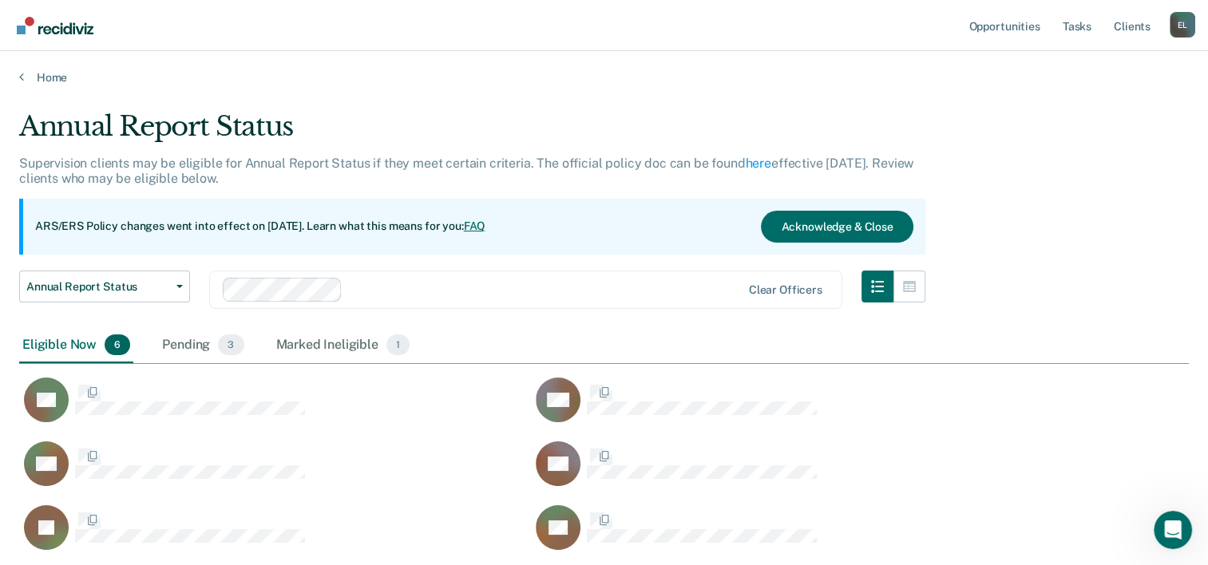
scroll to position [439, 1157]
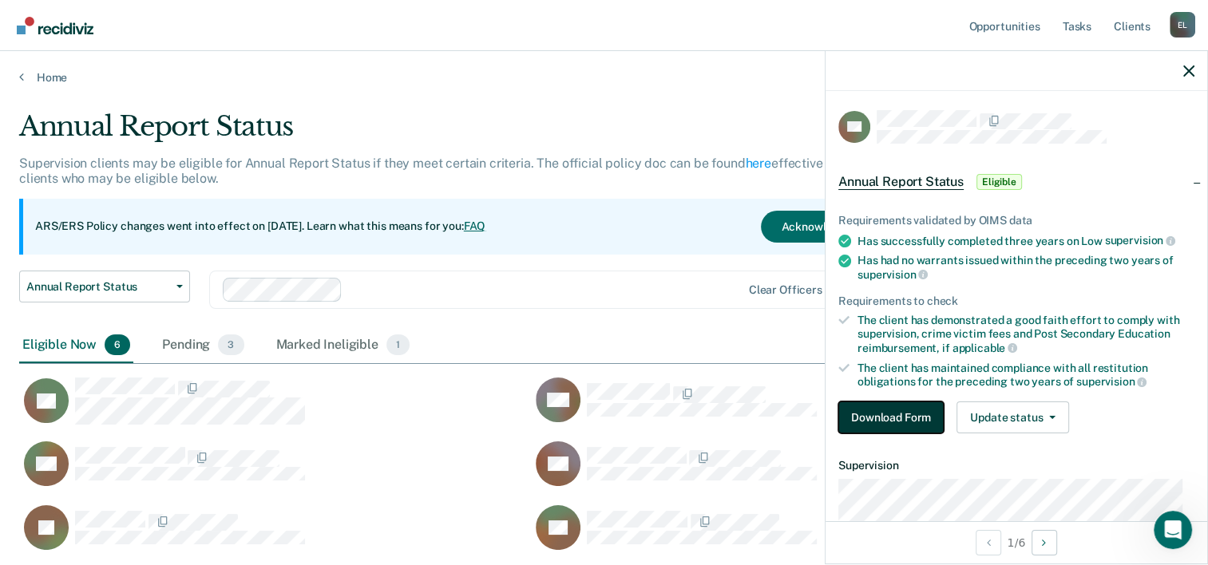
click at [880, 413] on button "Download Form" at bounding box center [890, 417] width 105 height 32
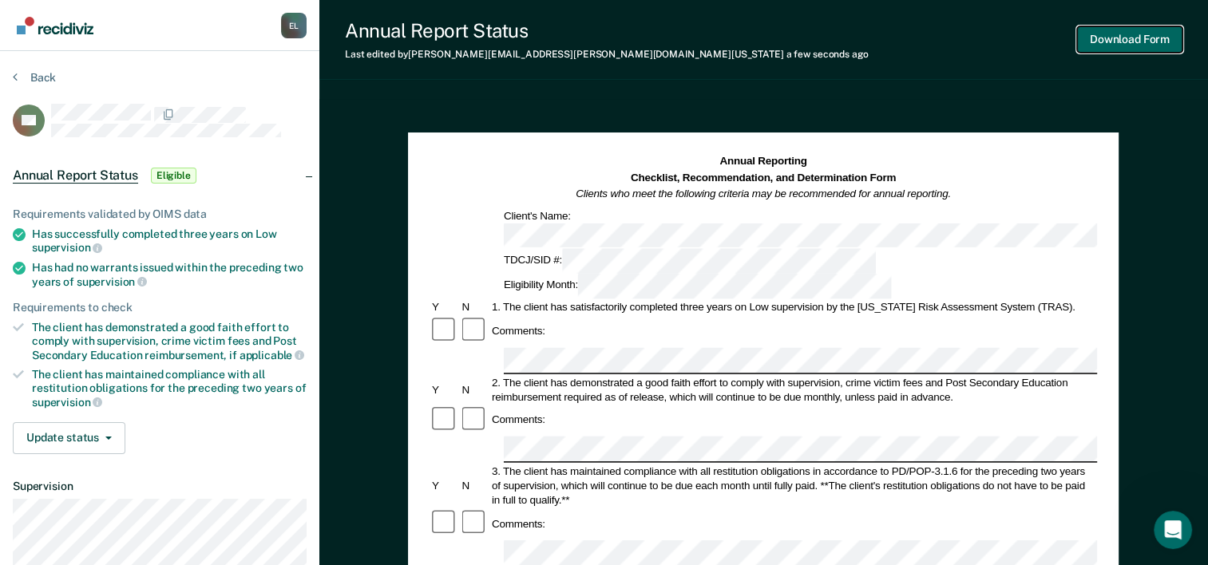
click at [1155, 38] on button "Download Form" at bounding box center [1129, 39] width 105 height 26
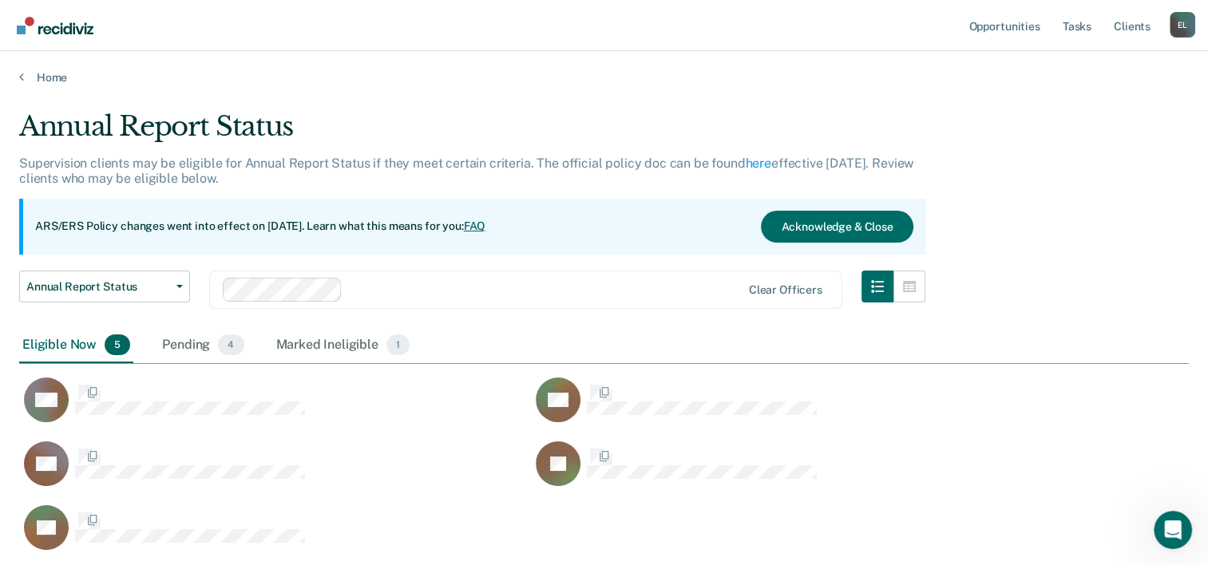
scroll to position [439, 1157]
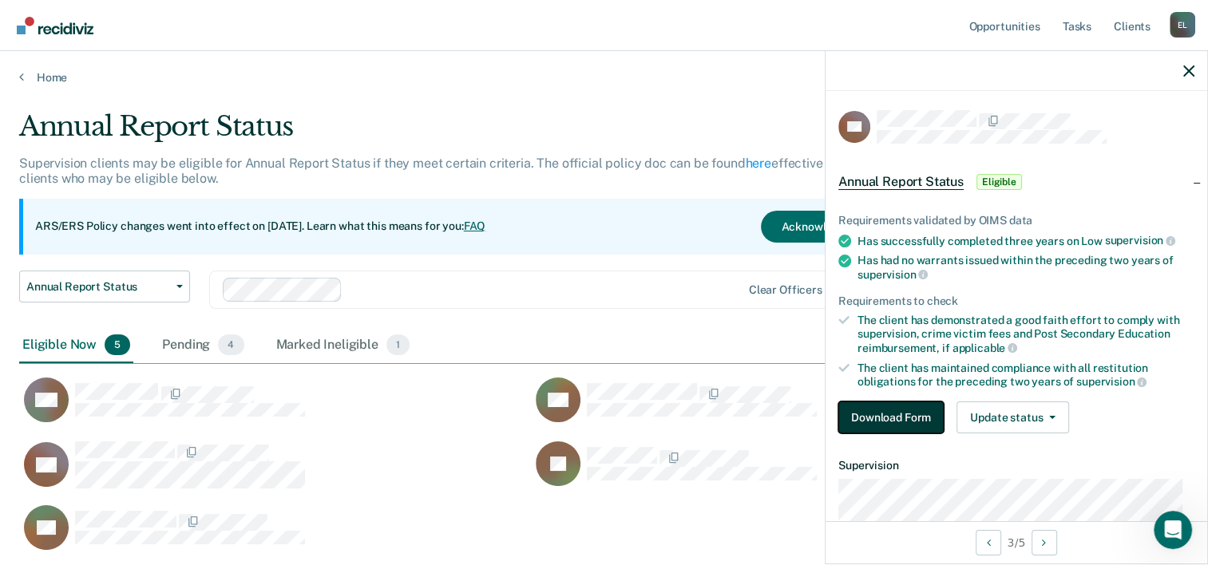
click at [886, 425] on button "Download Form" at bounding box center [890, 417] width 105 height 32
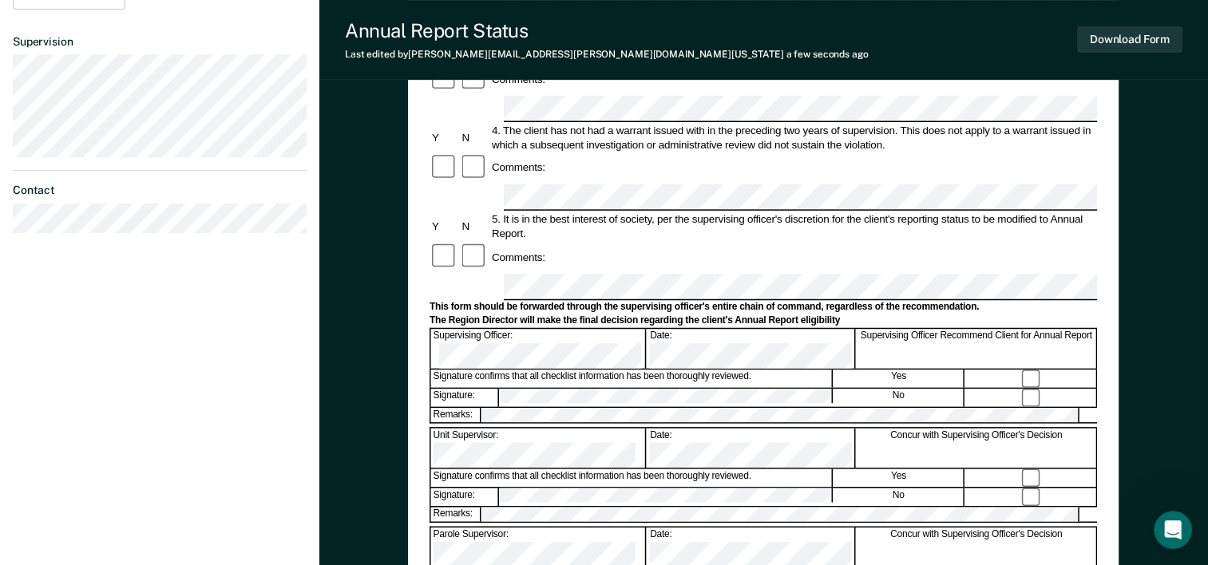
scroll to position [471, 0]
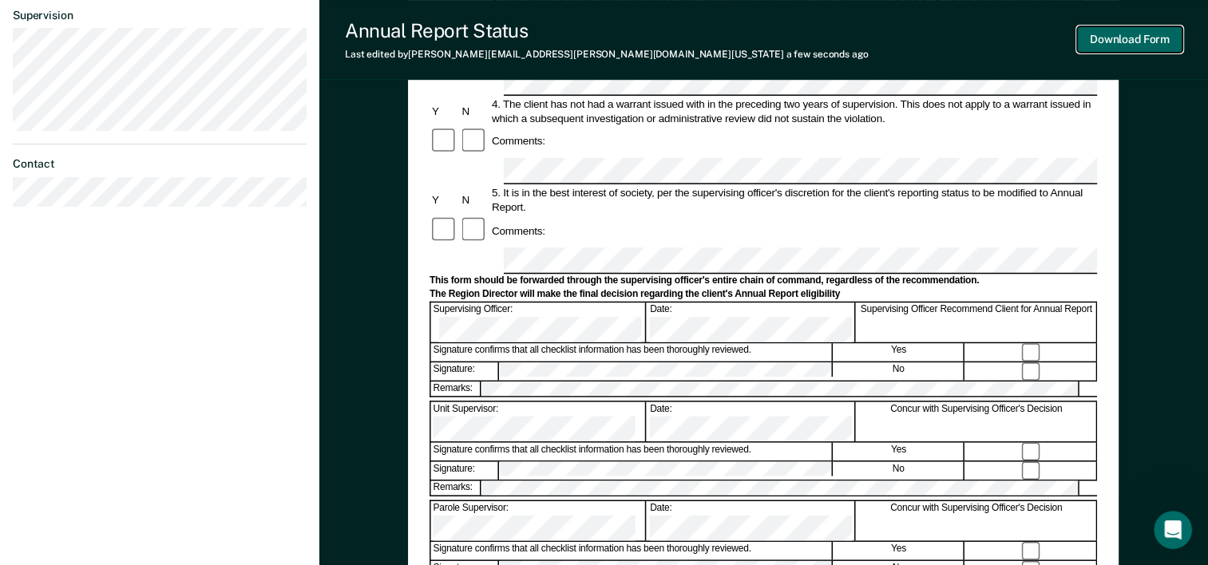
click at [1154, 45] on button "Download Form" at bounding box center [1129, 39] width 105 height 26
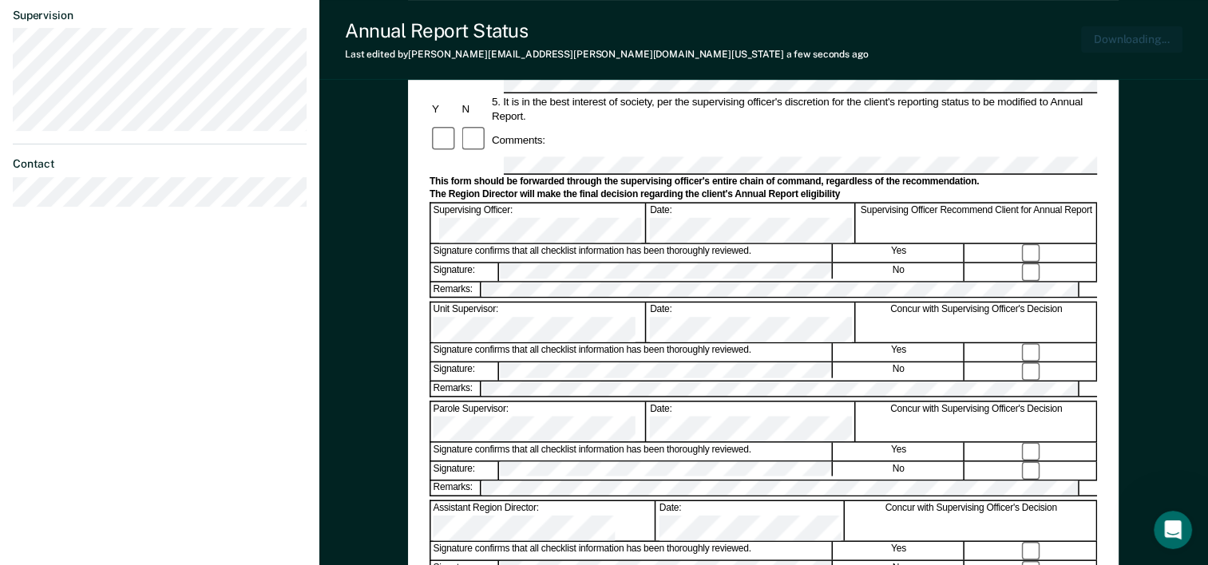
scroll to position [562, 0]
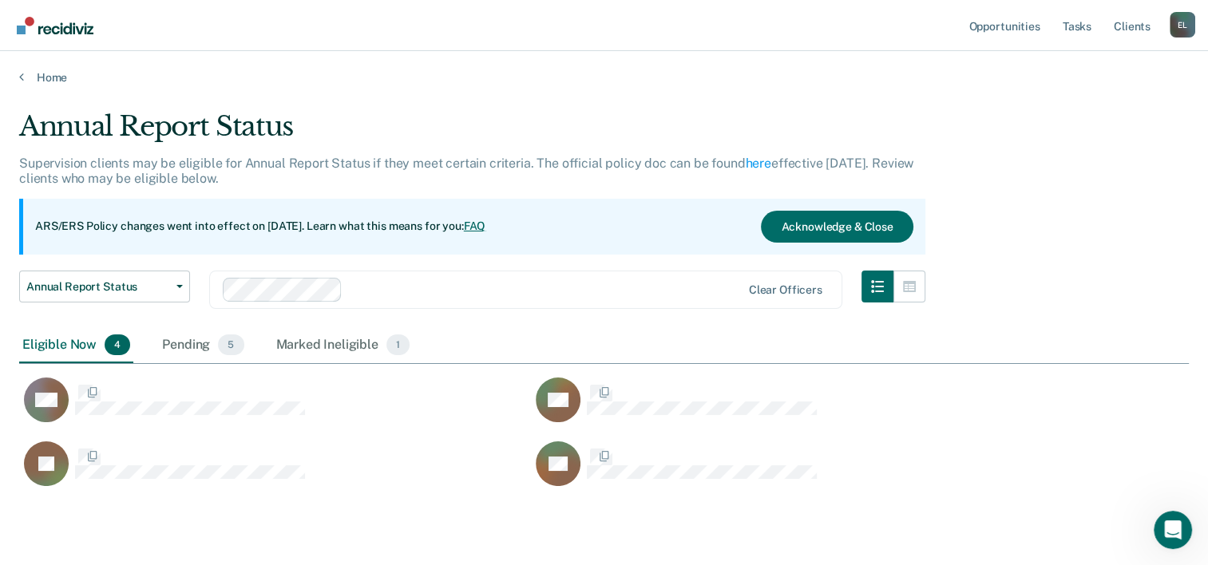
scroll to position [375, 1157]
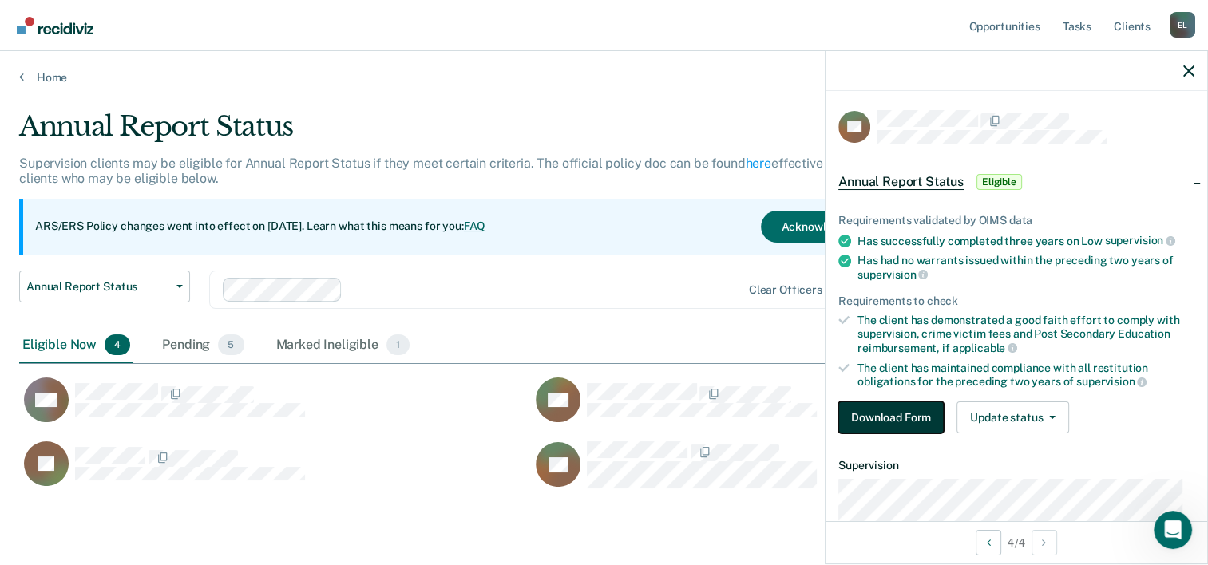
click at [906, 410] on button "Download Form" at bounding box center [890, 417] width 105 height 32
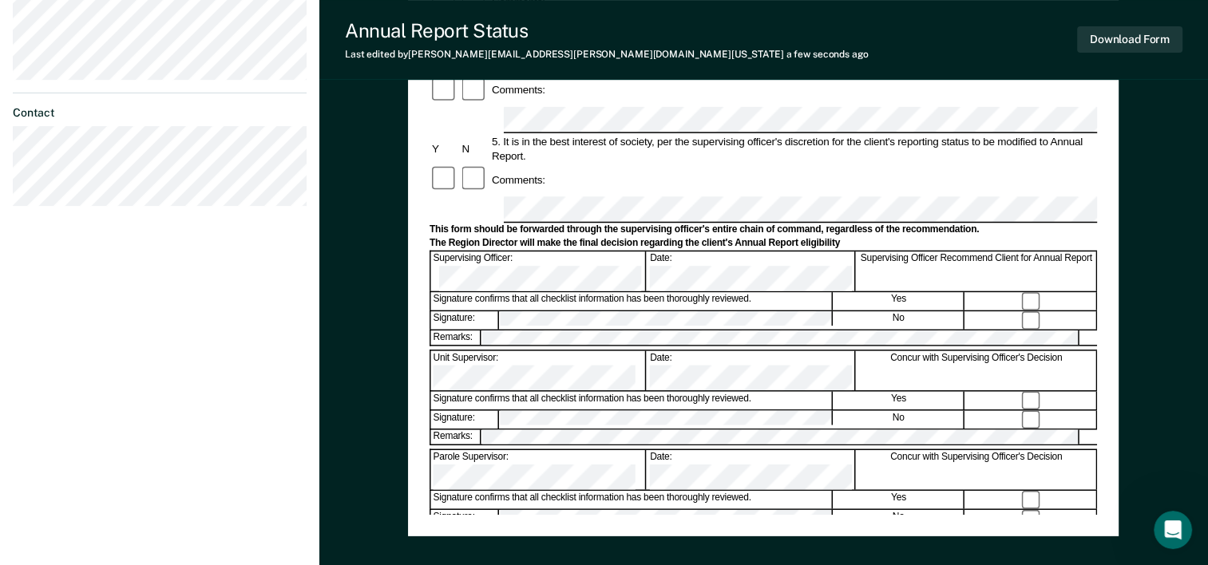
scroll to position [531, 0]
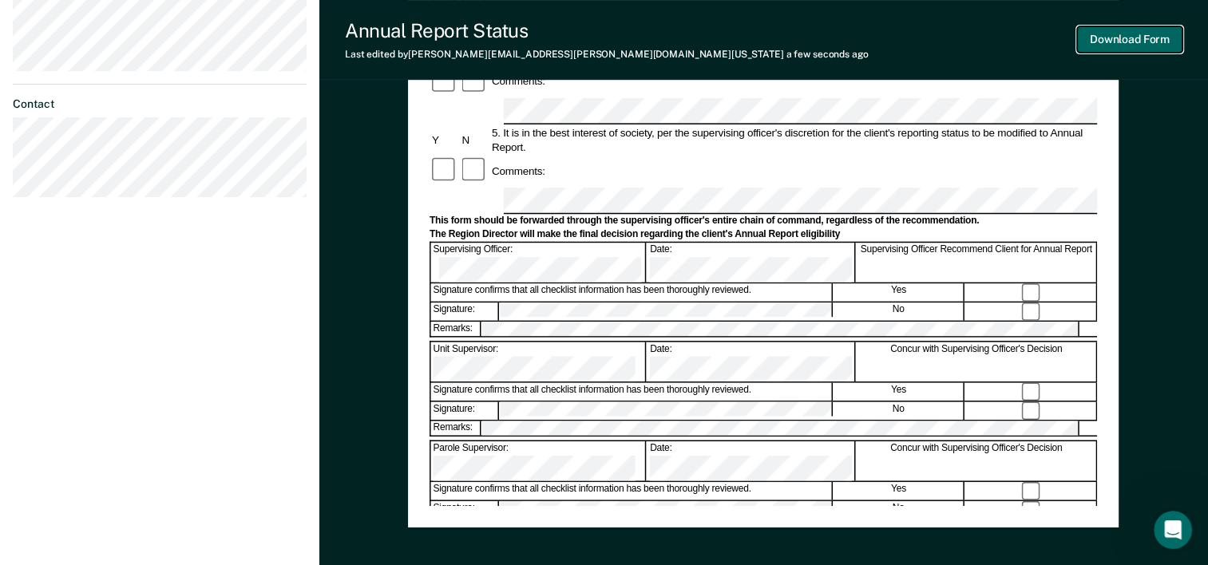
click at [1151, 36] on button "Download Form" at bounding box center [1129, 39] width 105 height 26
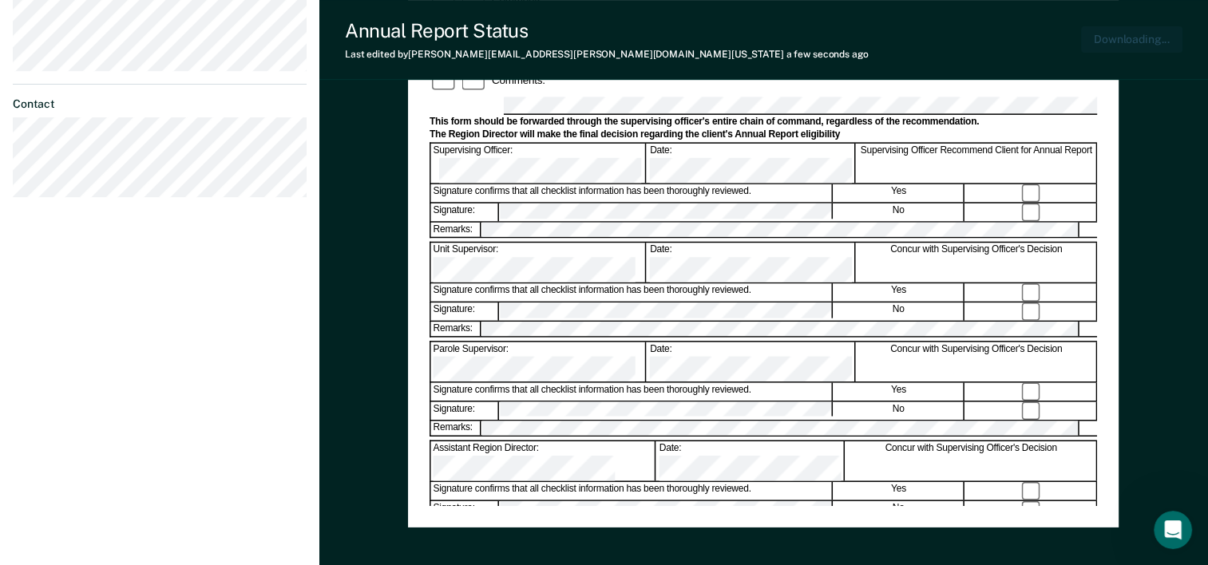
scroll to position [617, 0]
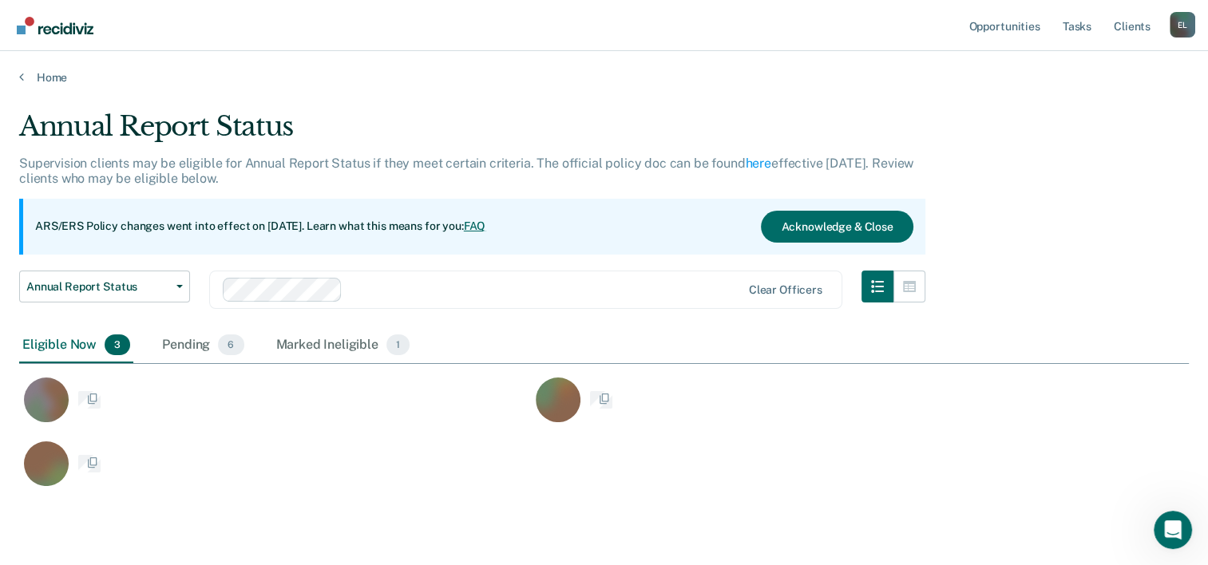
scroll to position [375, 1157]
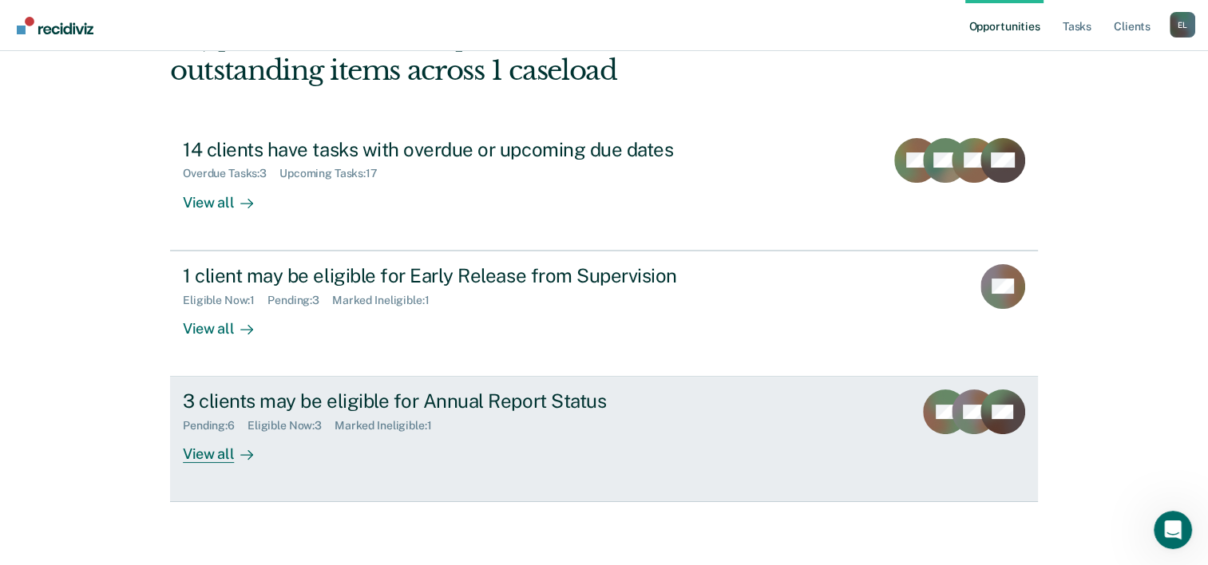
click at [339, 430] on div "Marked Ineligible : 1" at bounding box center [388, 426] width 109 height 14
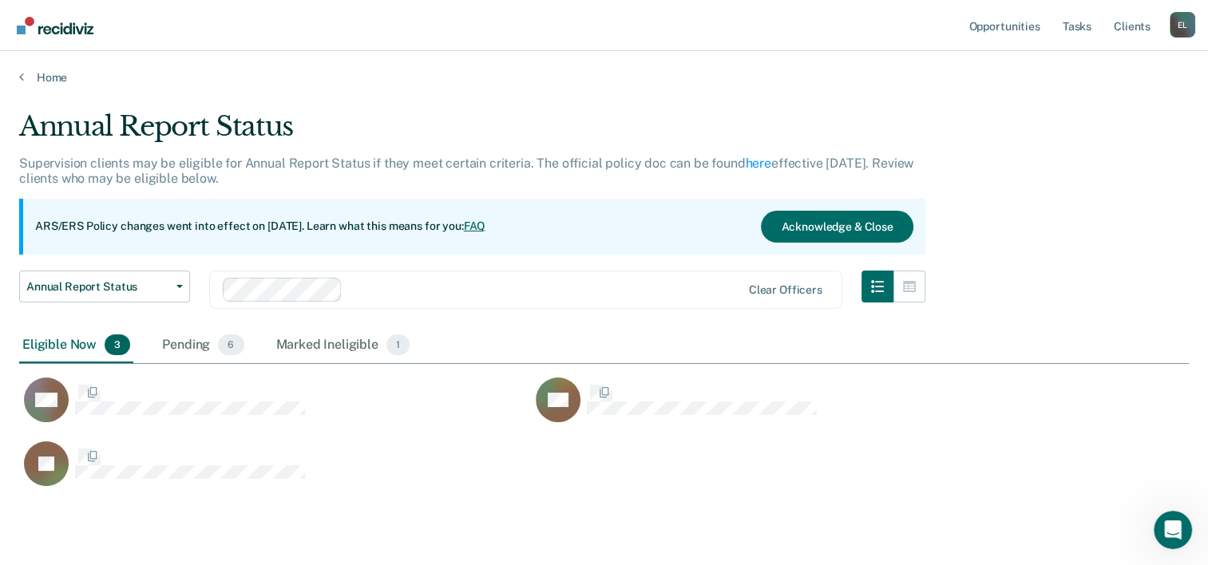
scroll to position [375, 1157]
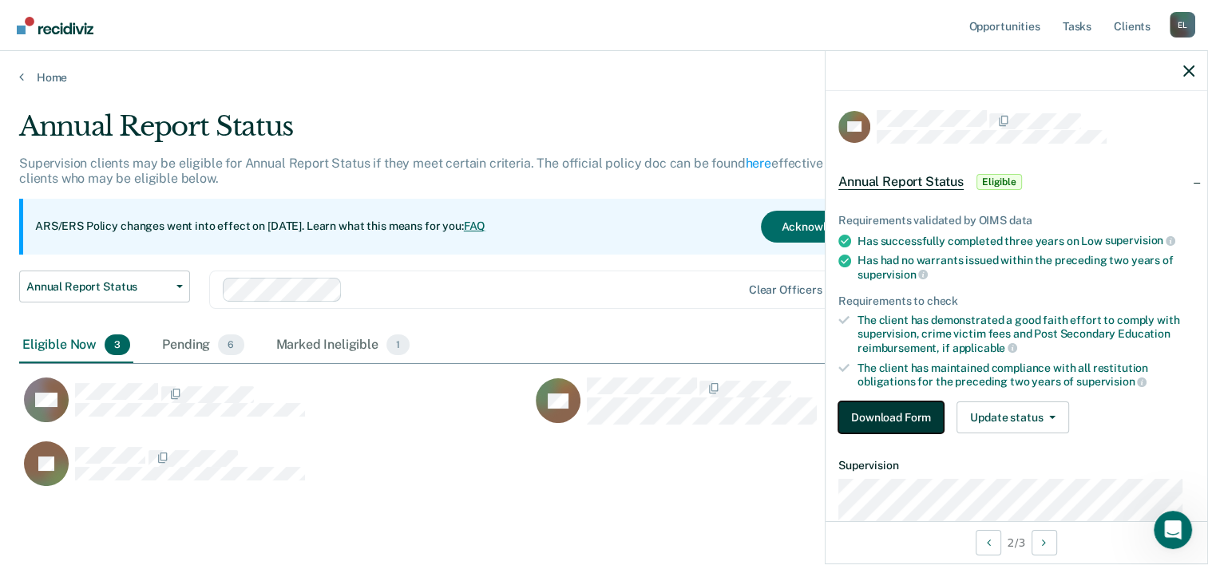
click at [891, 413] on button "Download Form" at bounding box center [890, 417] width 105 height 32
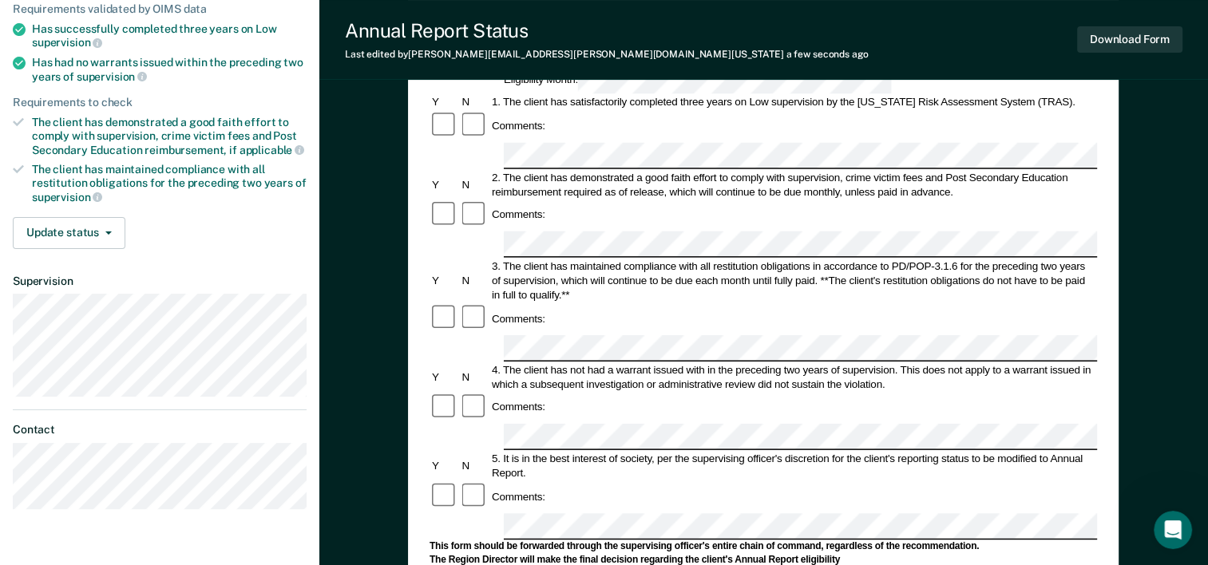
scroll to position [208, 0]
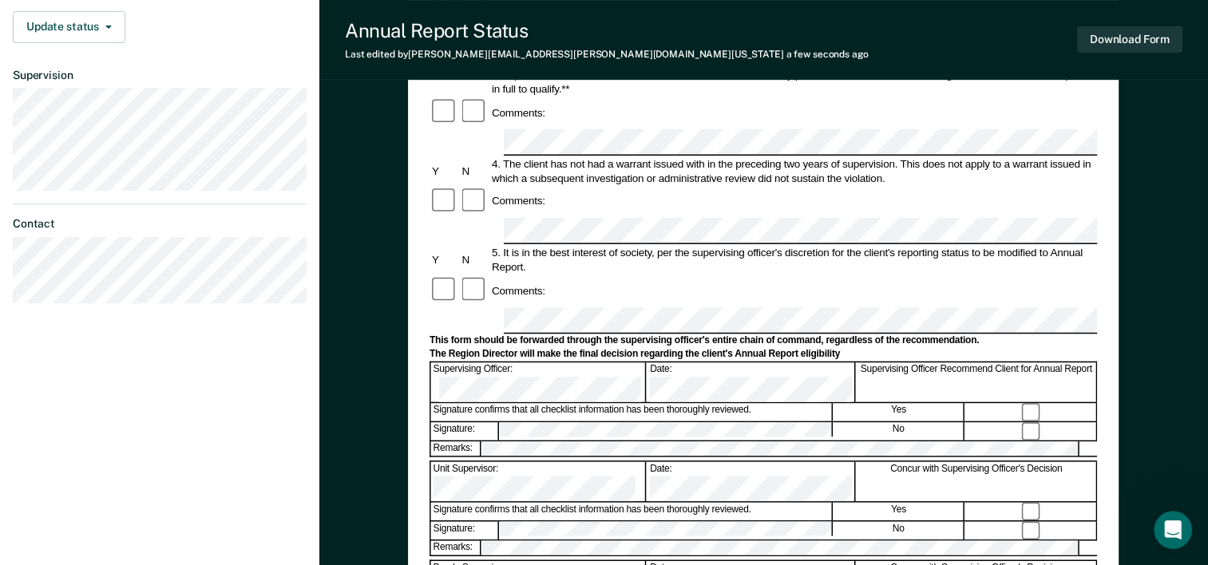
scroll to position [412, 0]
click at [527, 502] on div "Signature confirms that all checklist information has been thoroughly reviewed." at bounding box center [631, 511] width 401 height 18
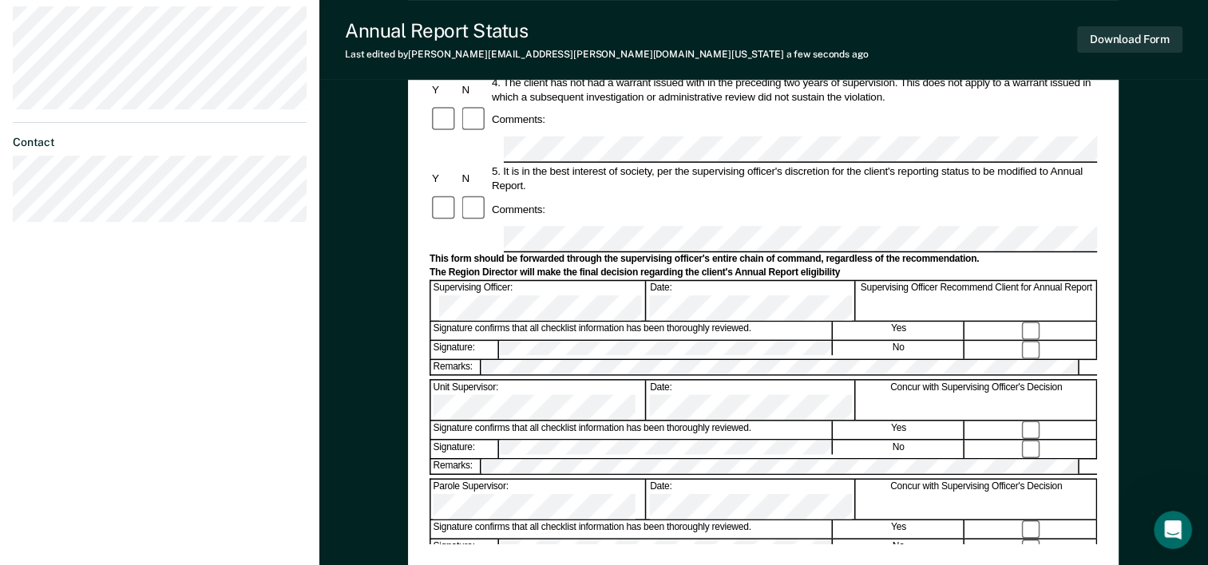
scroll to position [493, 0]
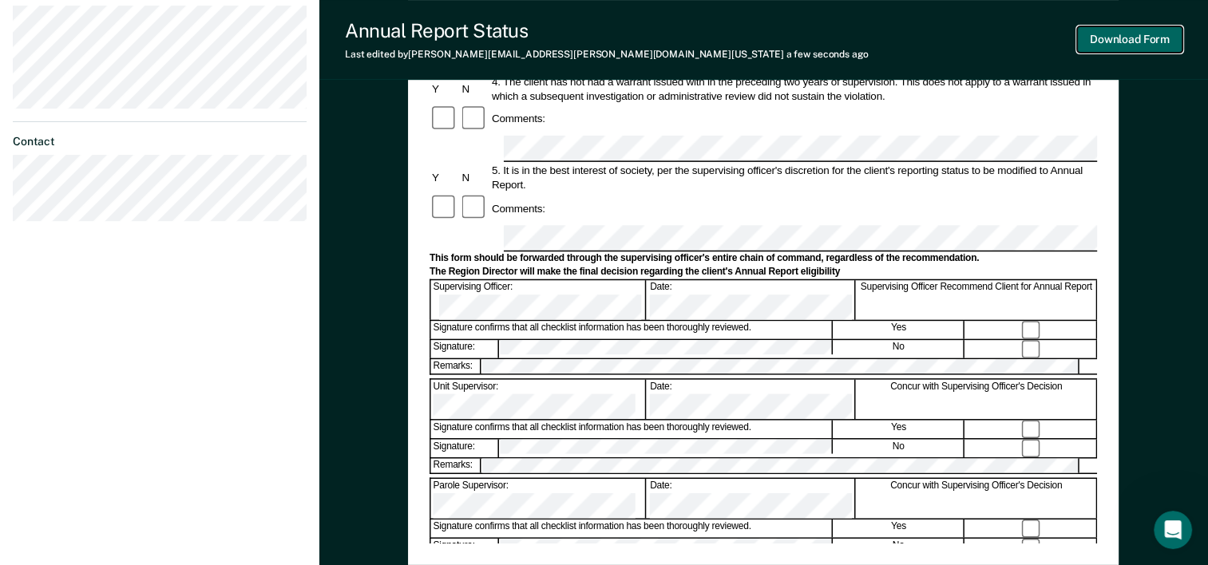
click at [1128, 42] on button "Download Form" at bounding box center [1129, 39] width 105 height 26
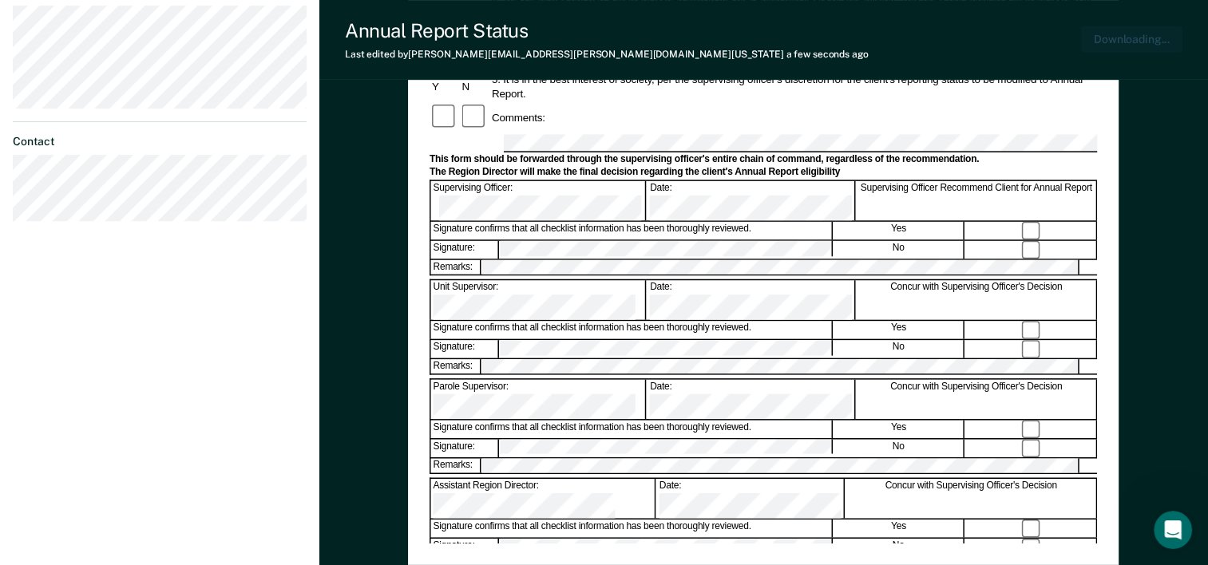
scroll to position [584, 0]
